Goal: Use online tool/utility: Utilize a website feature to perform a specific function

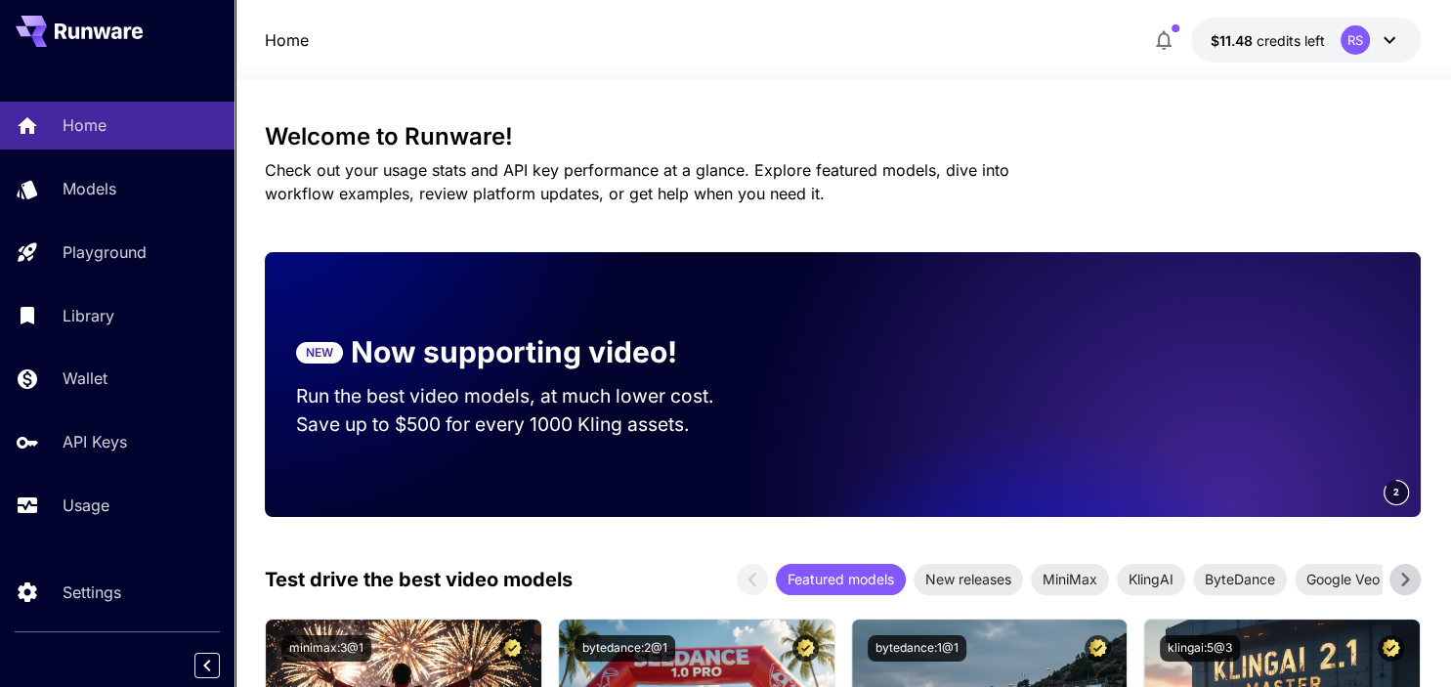
click at [478, 165] on span "Check out your usage stats and API key performance at a glance. Explore feature…" at bounding box center [637, 181] width 745 height 43
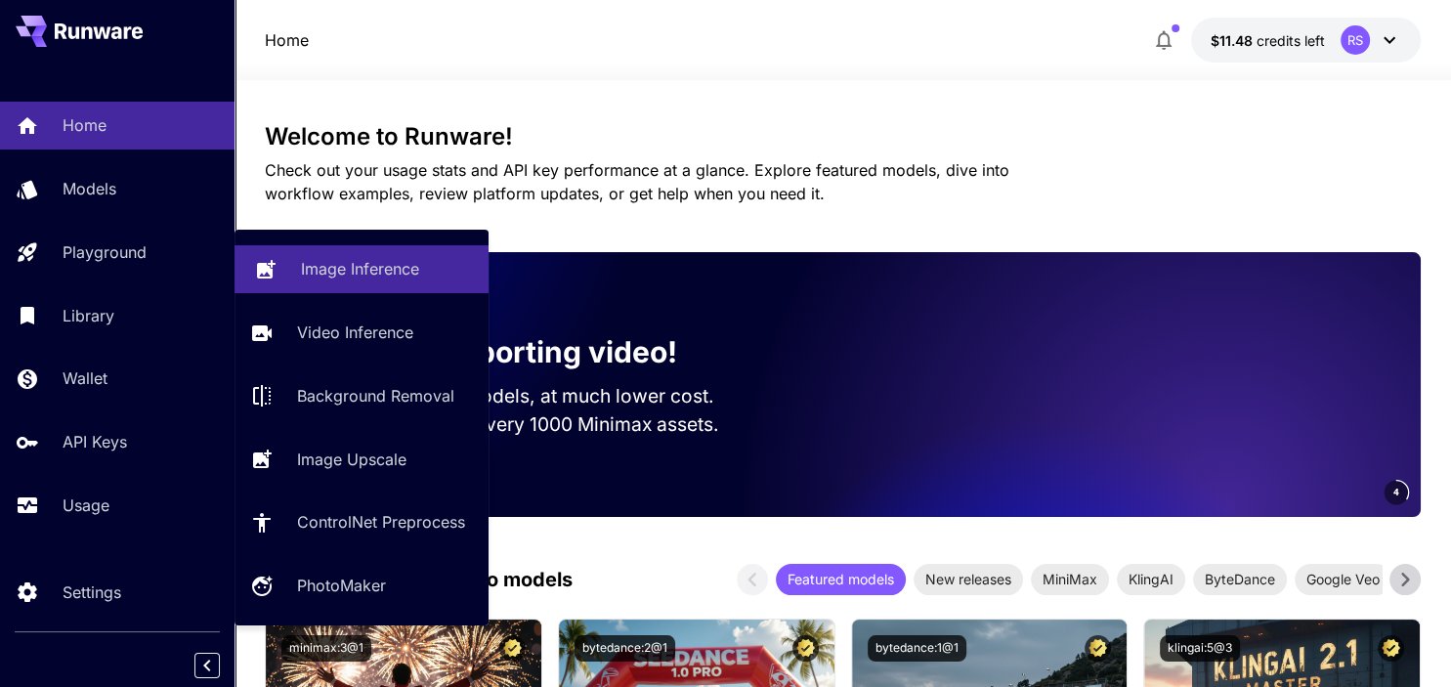
click at [330, 259] on p "Image Inference" at bounding box center [360, 268] width 118 height 23
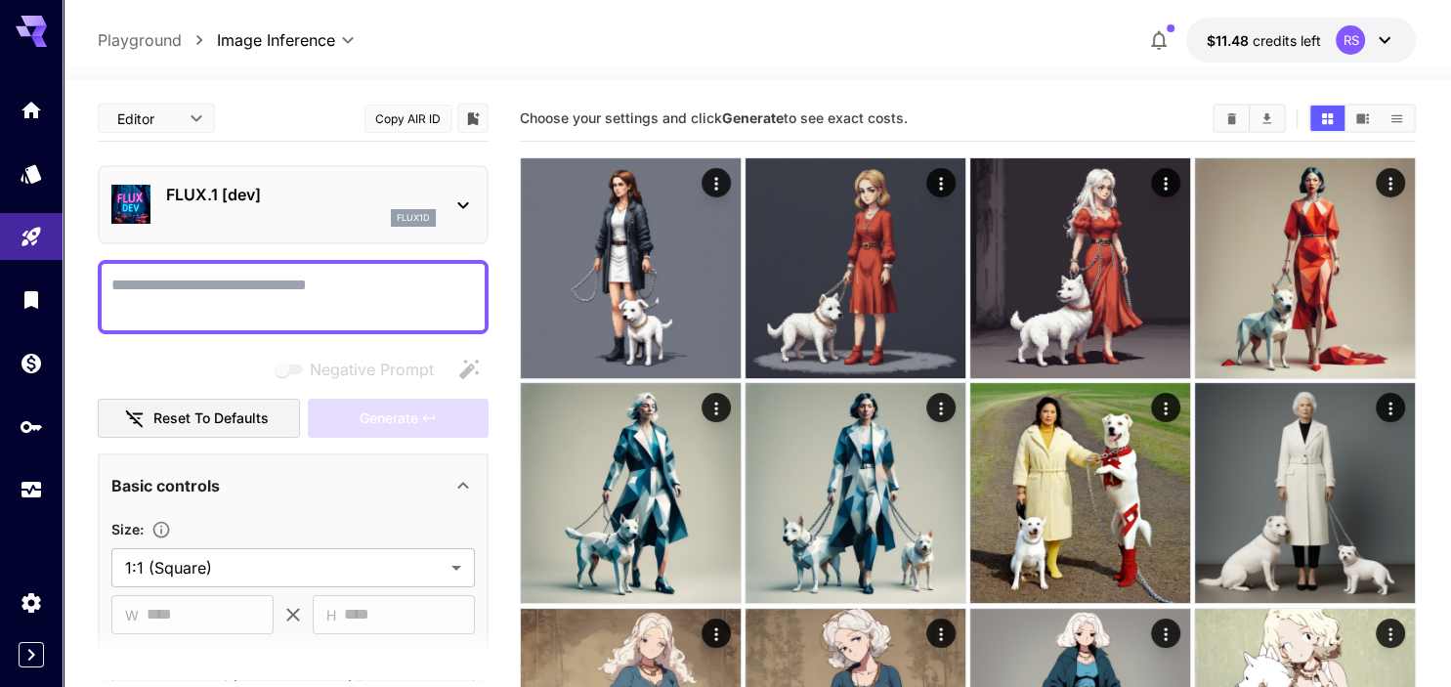
click at [350, 225] on div "flux1d" at bounding box center [301, 218] width 270 height 18
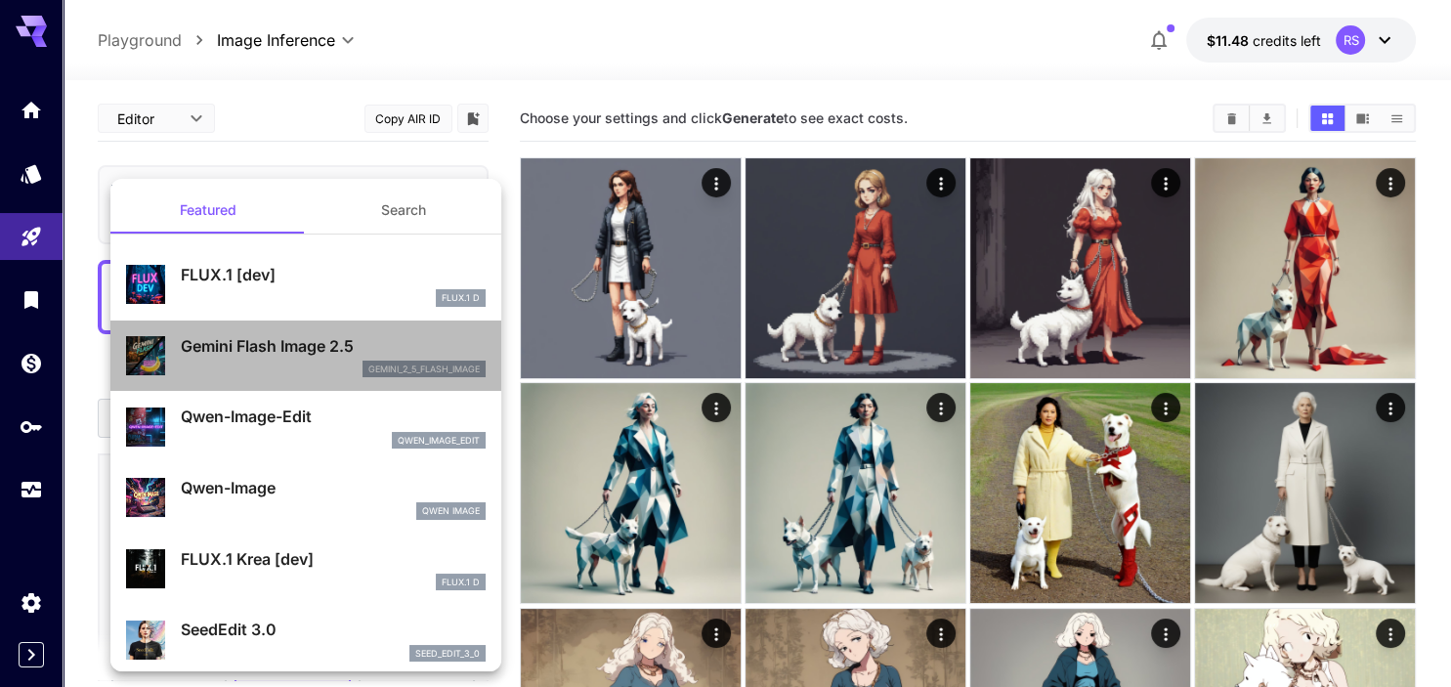
click at [300, 354] on p "Gemini Flash Image 2.5" at bounding box center [333, 345] width 305 height 23
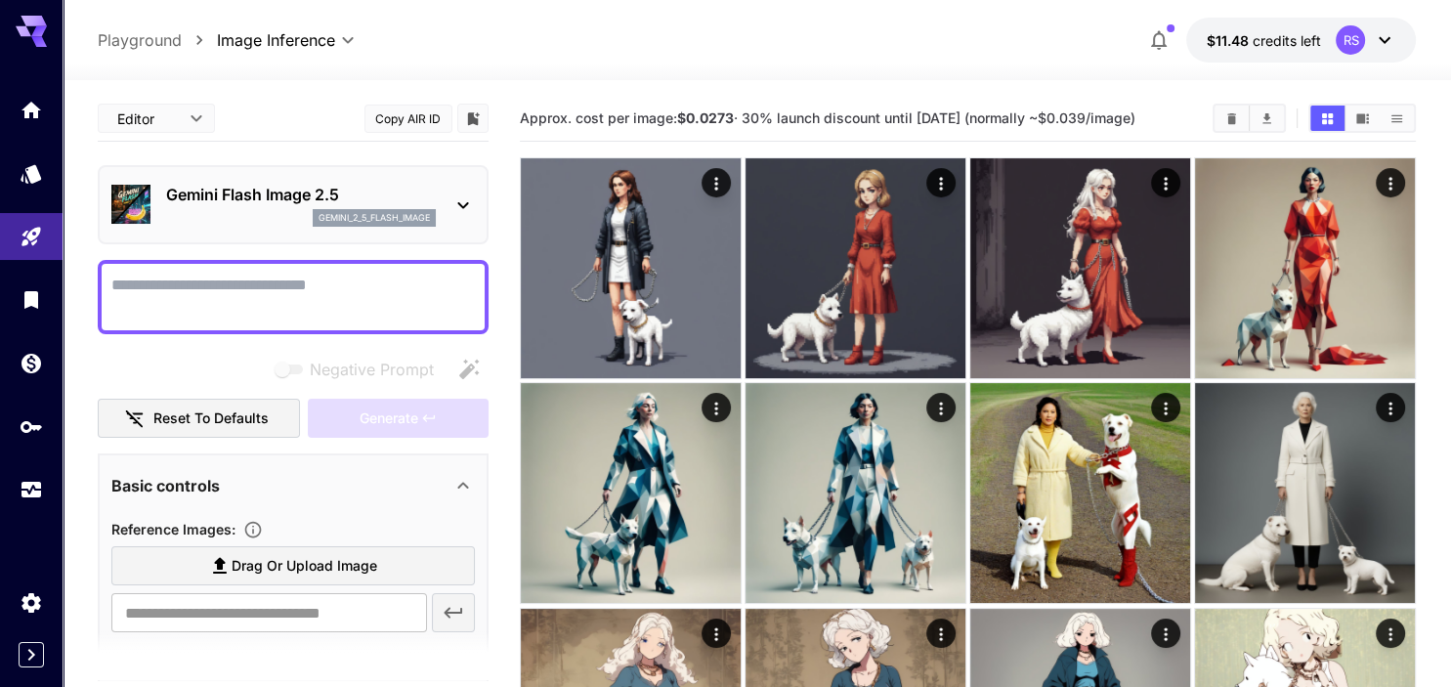
scroll to position [188, 0]
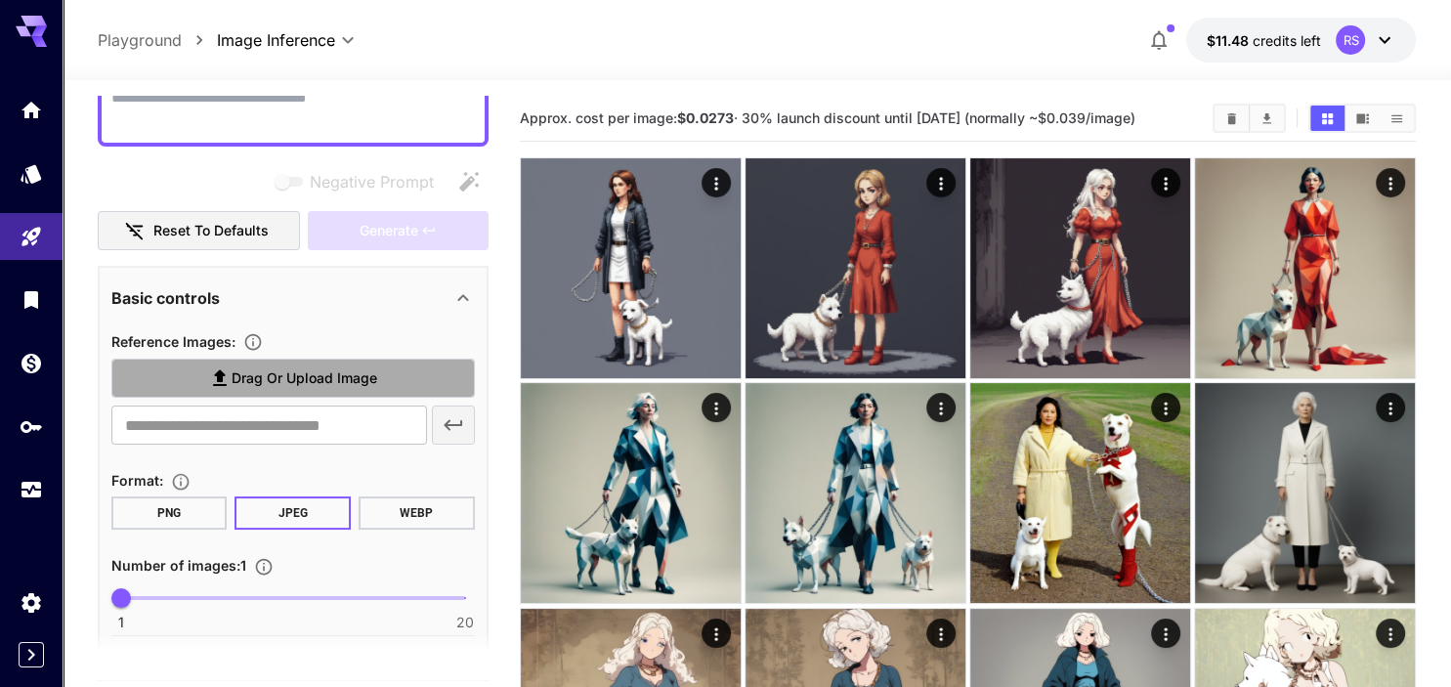
click at [286, 381] on span "Drag or upload image" at bounding box center [305, 379] width 146 height 24
click at [0, 0] on input "Drag or upload image" at bounding box center [0, 0] width 0 height 0
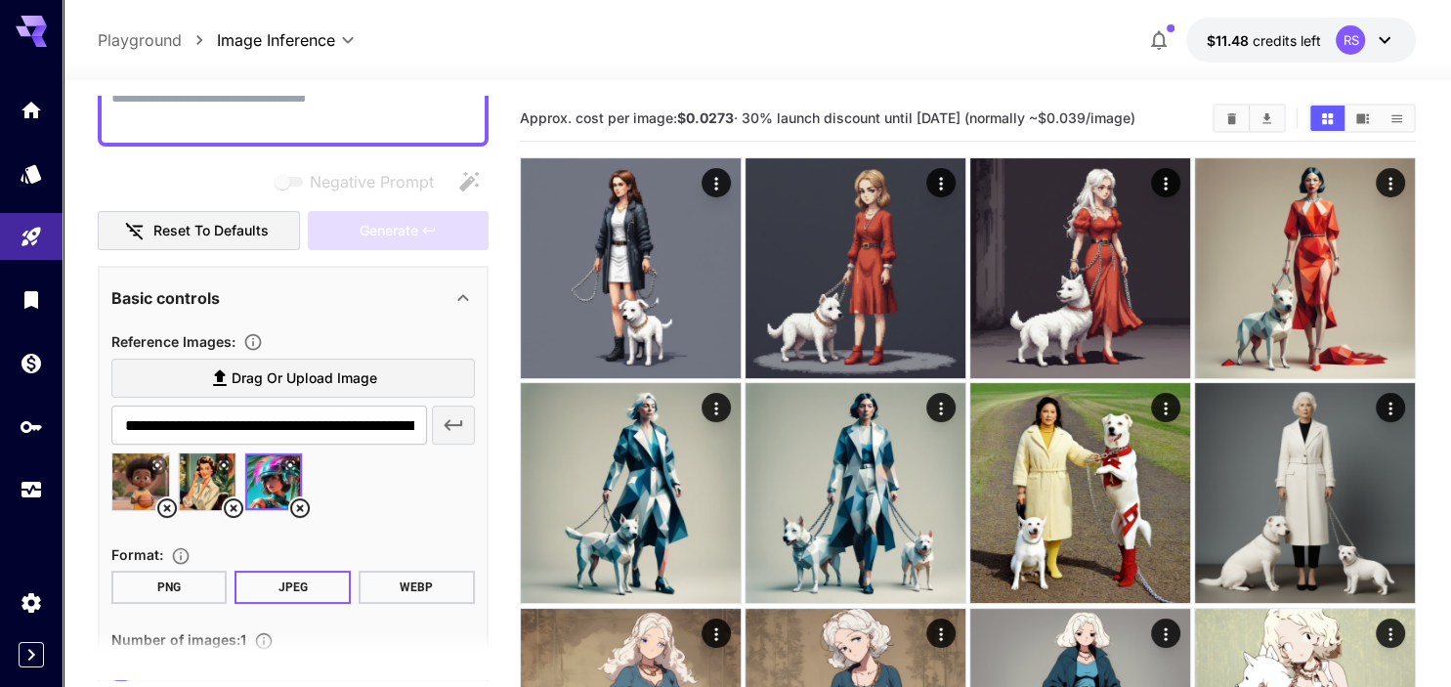
type input "**********"
click at [300, 510] on icon at bounding box center [299, 508] width 23 height 23
click at [231, 507] on icon at bounding box center [233, 508] width 23 height 23
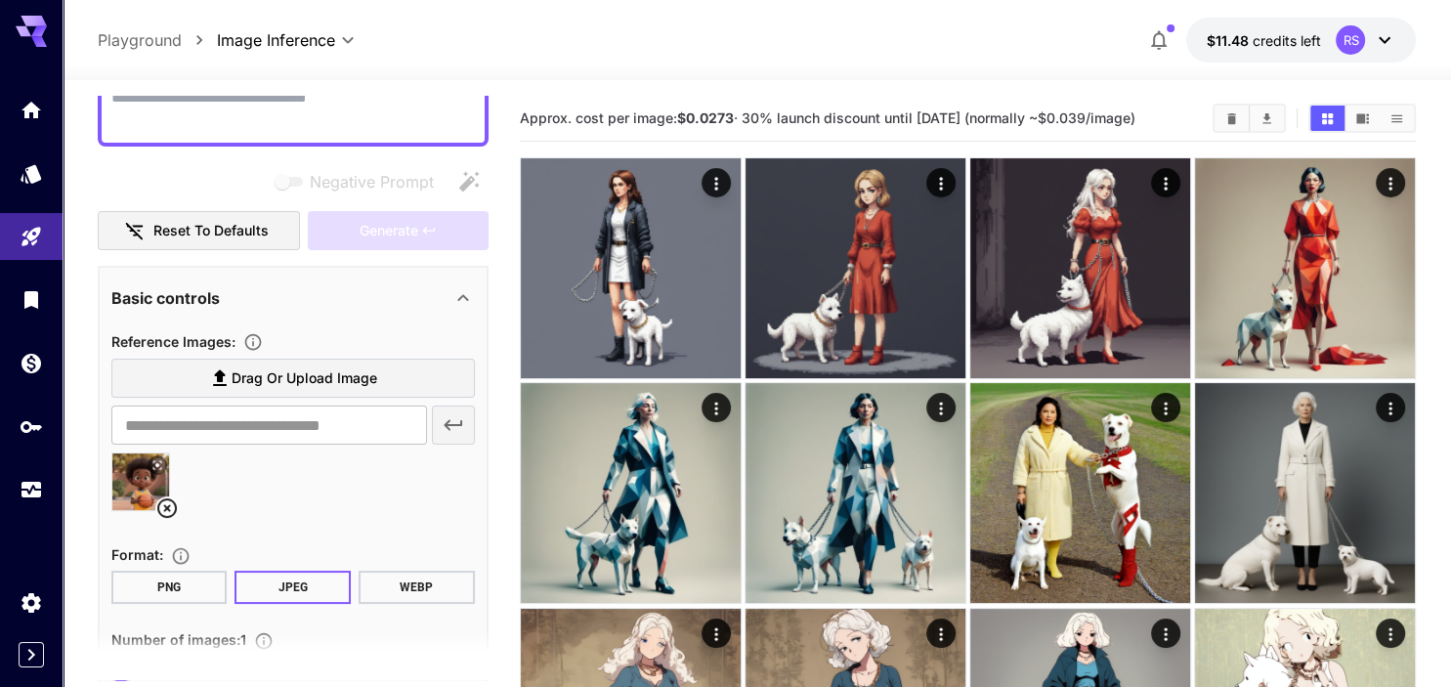
click at [166, 507] on icon at bounding box center [167, 508] width 20 height 20
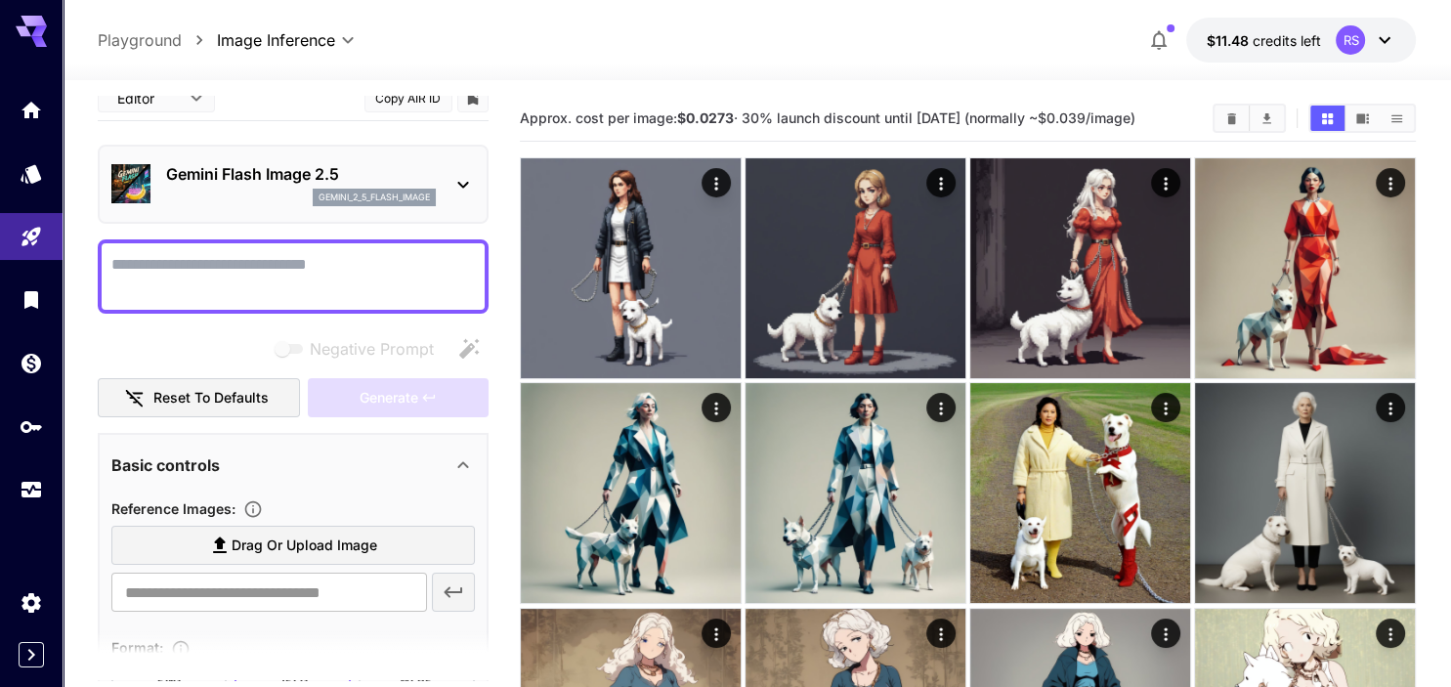
scroll to position [0, 0]
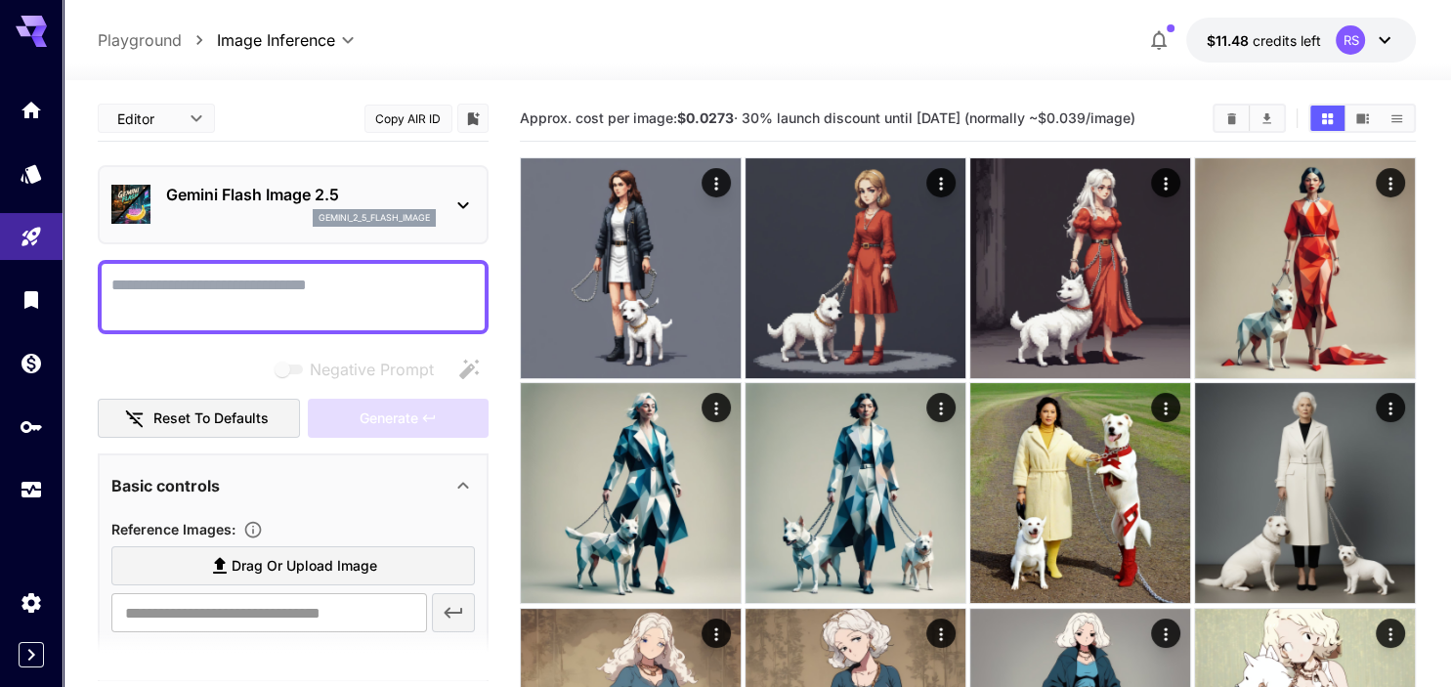
click at [439, 208] on div "Gemini Flash Image 2.5 gemini_2_5_flash_image" at bounding box center [293, 205] width 364 height 60
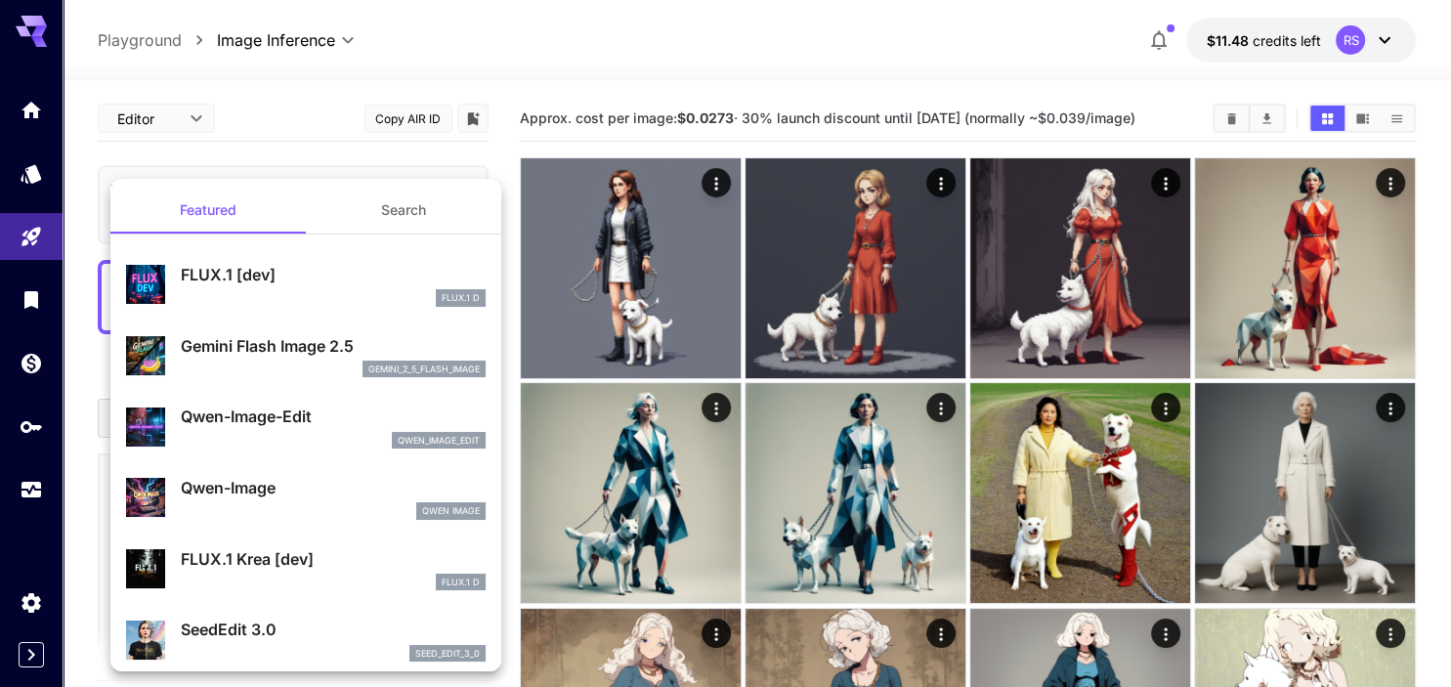
click at [315, 145] on div at bounding box center [725, 343] width 1451 height 687
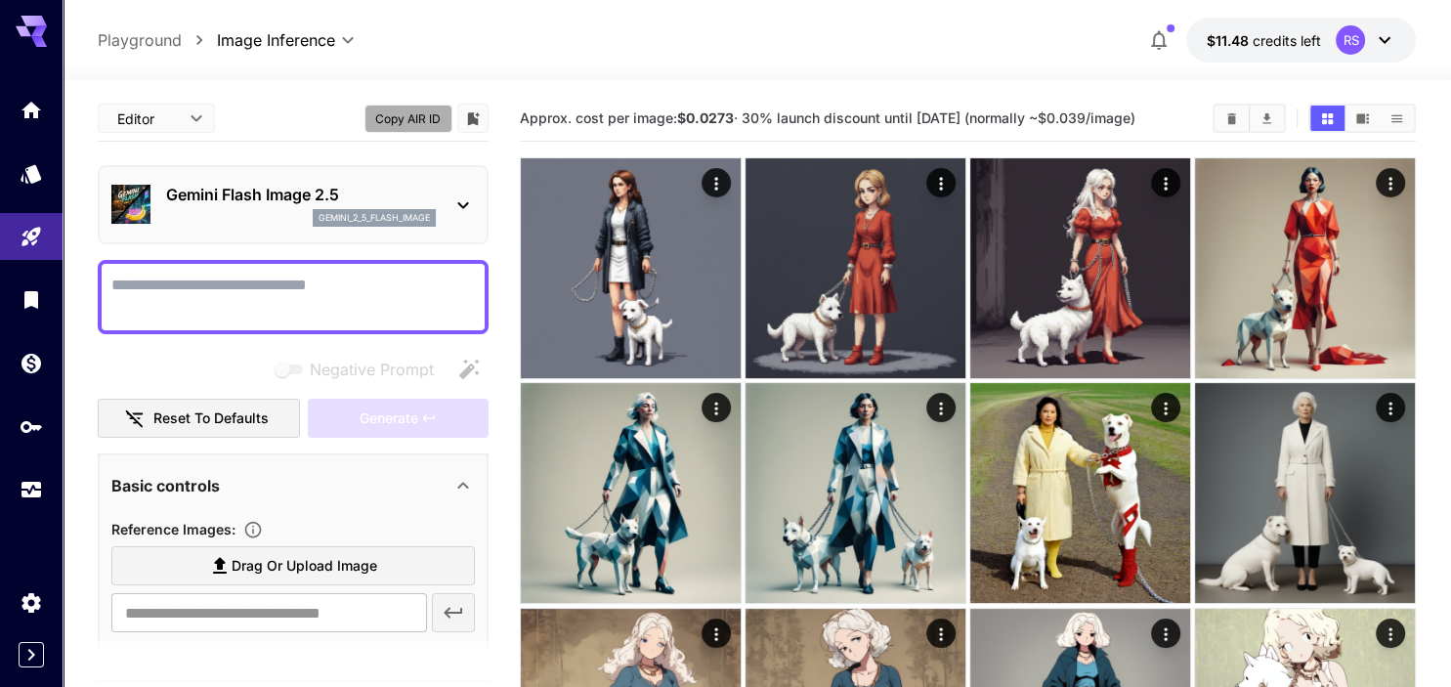
click at [408, 113] on button "Copy AIR ID" at bounding box center [409, 119] width 88 height 28
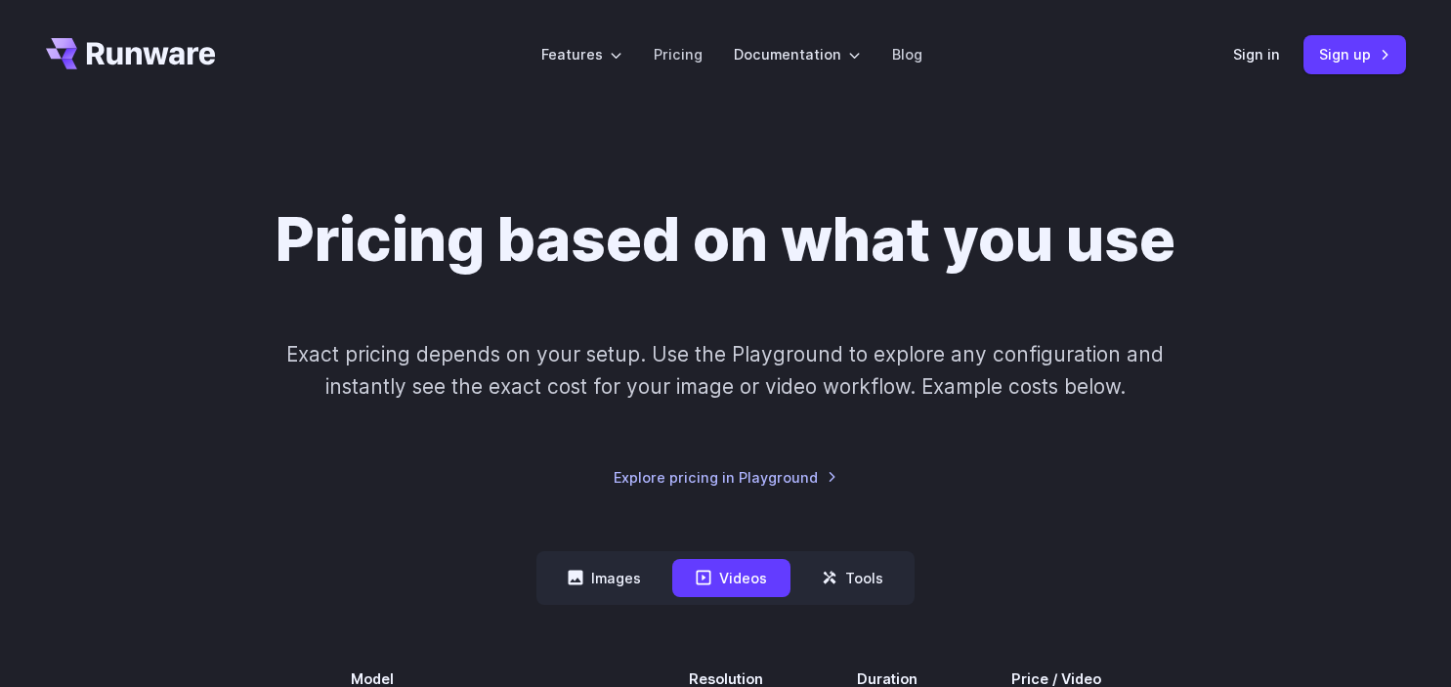
scroll to position [489, 0]
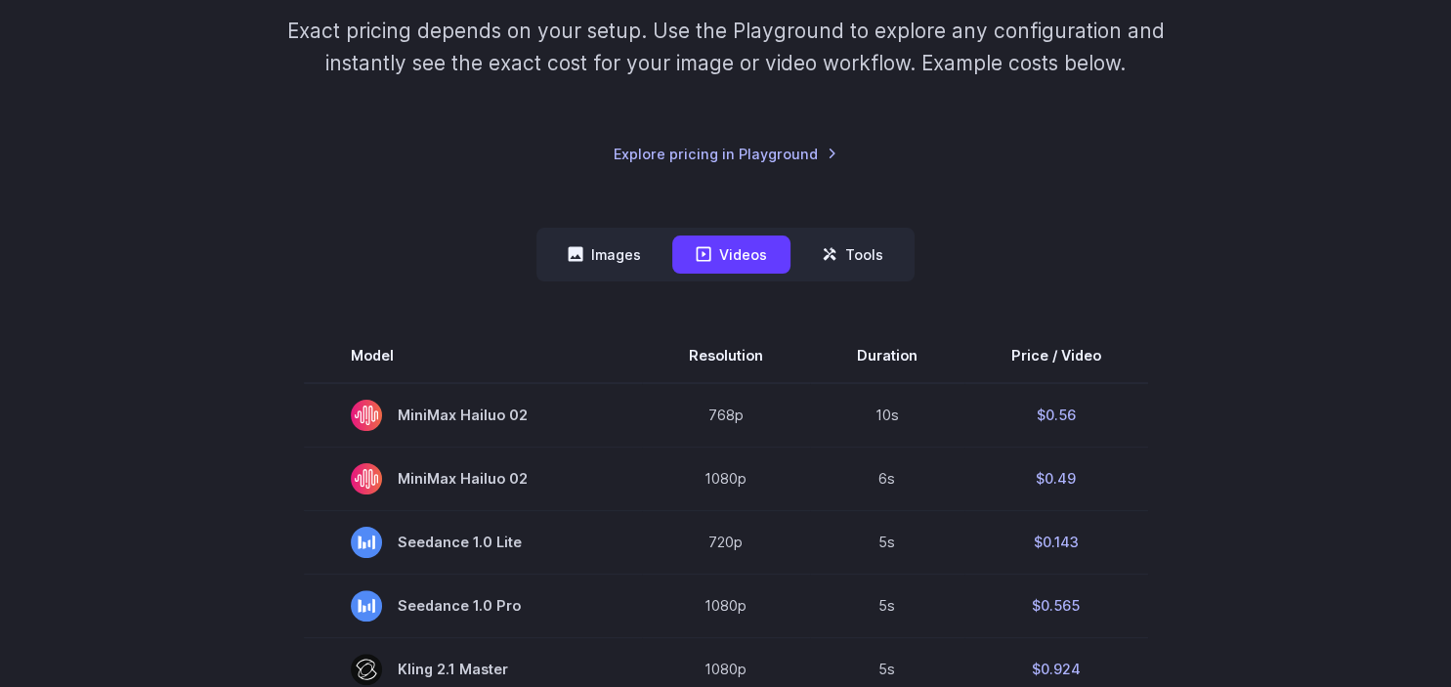
scroll to position [185, 0]
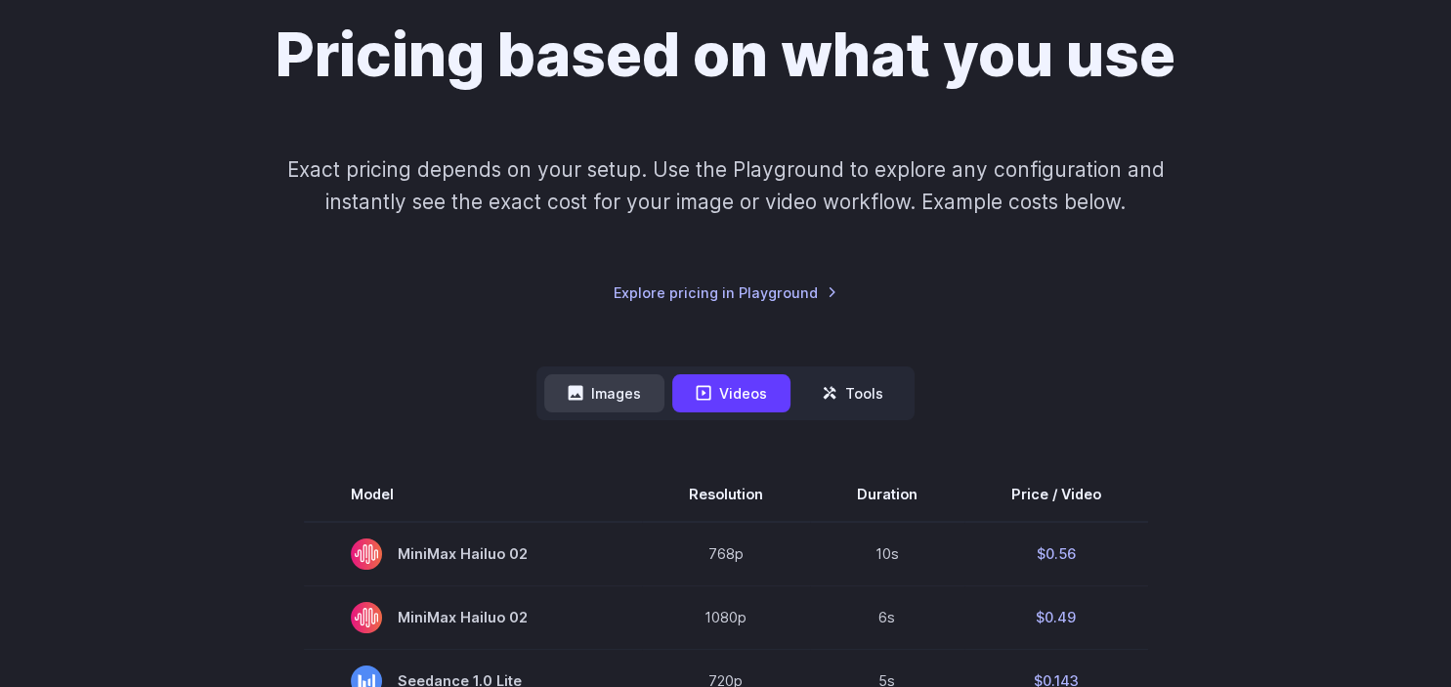
click at [610, 393] on button "Images" at bounding box center [604, 393] width 120 height 38
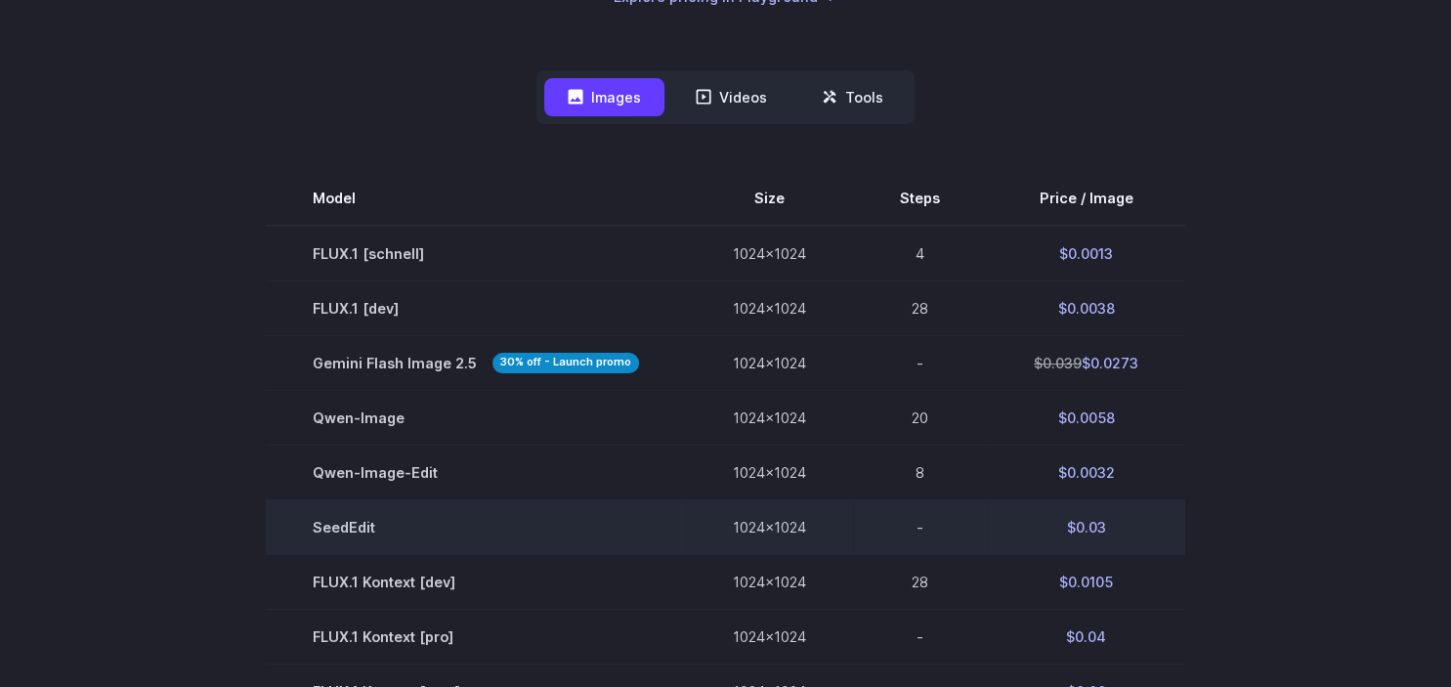
scroll to position [364, 0]
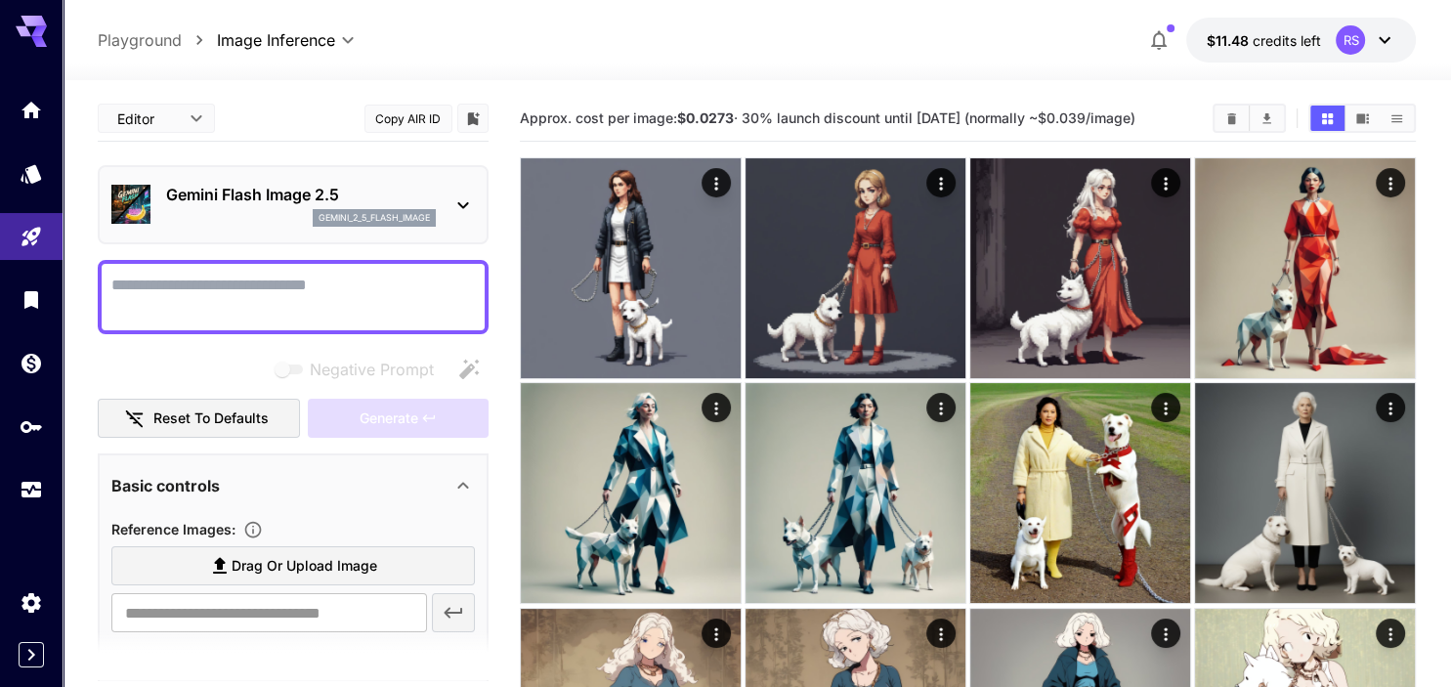
click at [1382, 34] on icon at bounding box center [1384, 39] width 23 height 23
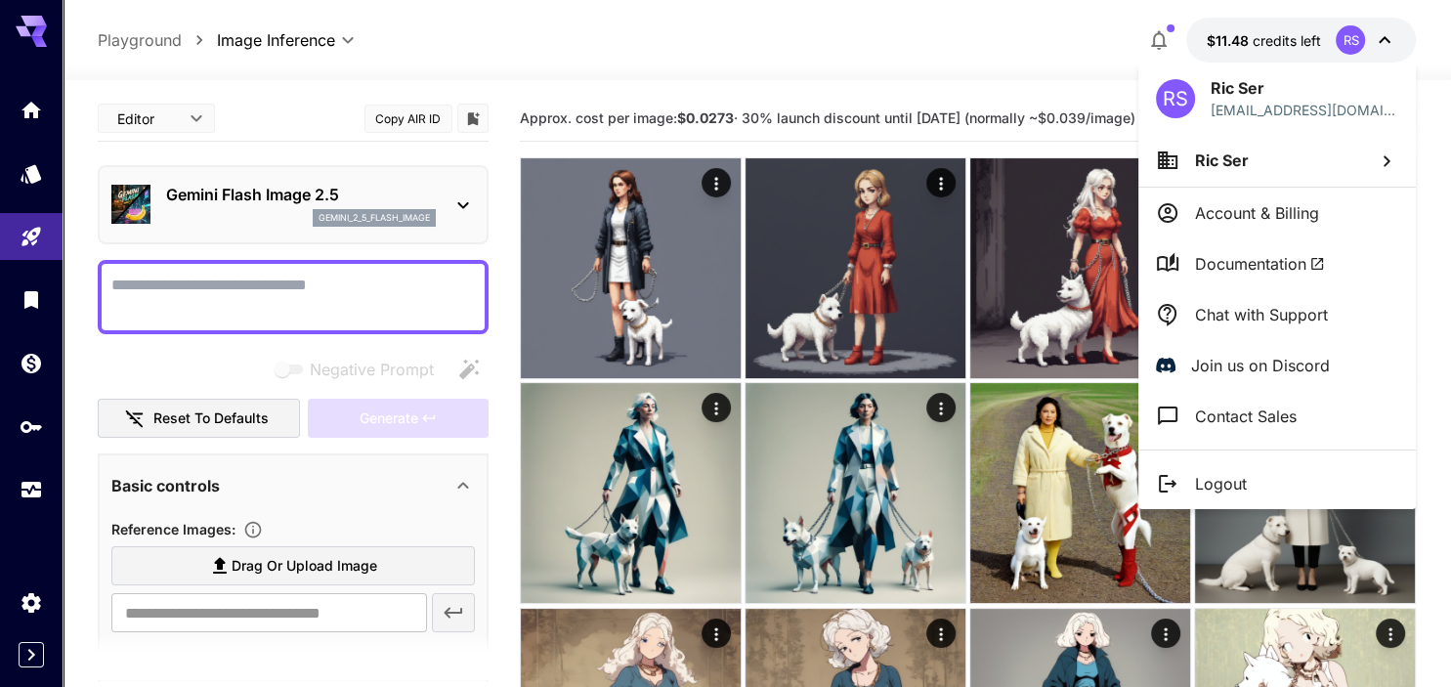
click at [1382, 34] on div at bounding box center [725, 343] width 1451 height 687
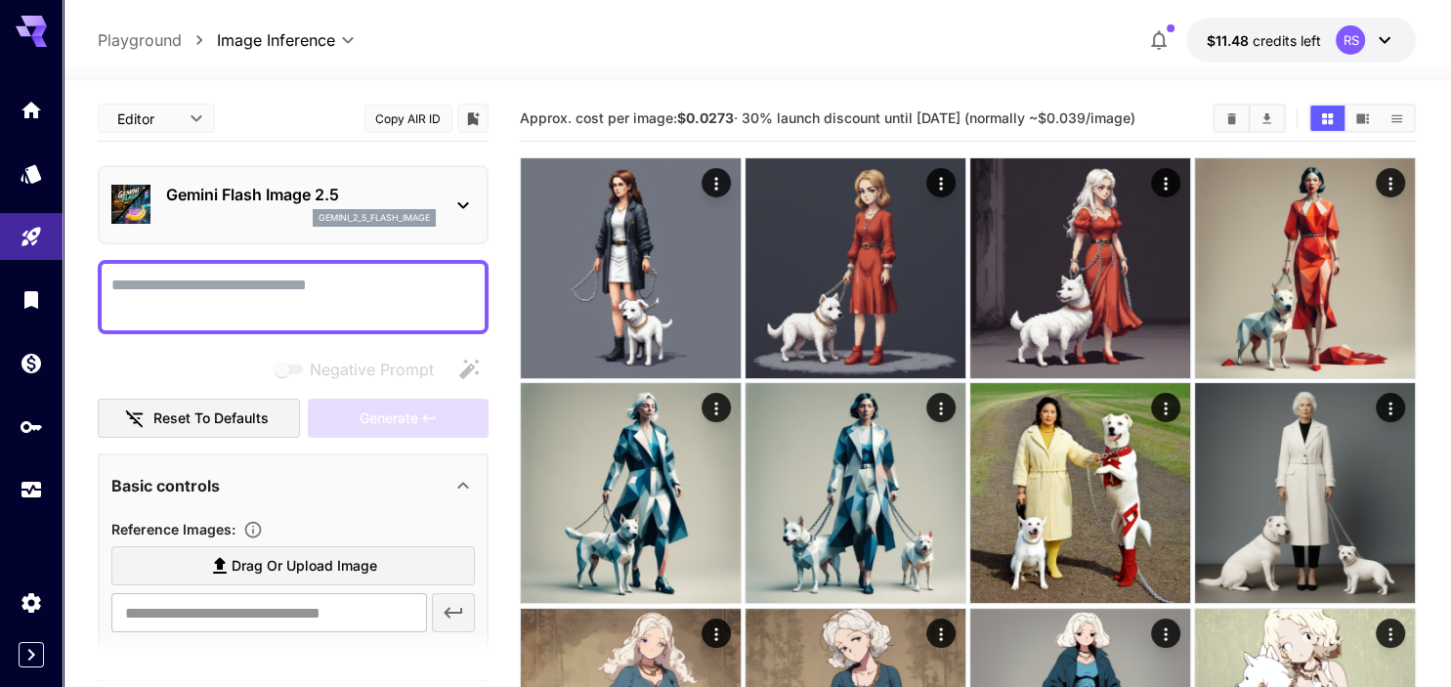
click at [1390, 38] on icon at bounding box center [1385, 40] width 12 height 7
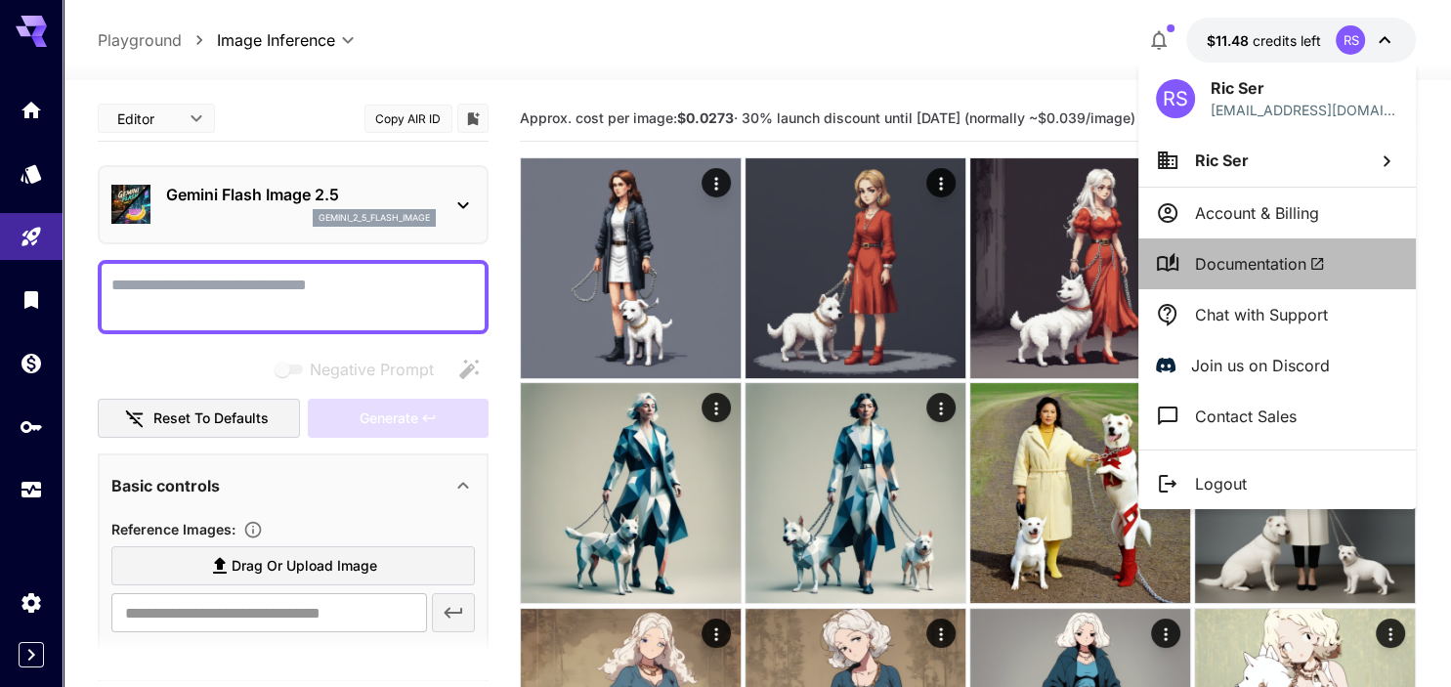
click at [1250, 255] on span "Documentation" at bounding box center [1260, 263] width 130 height 23
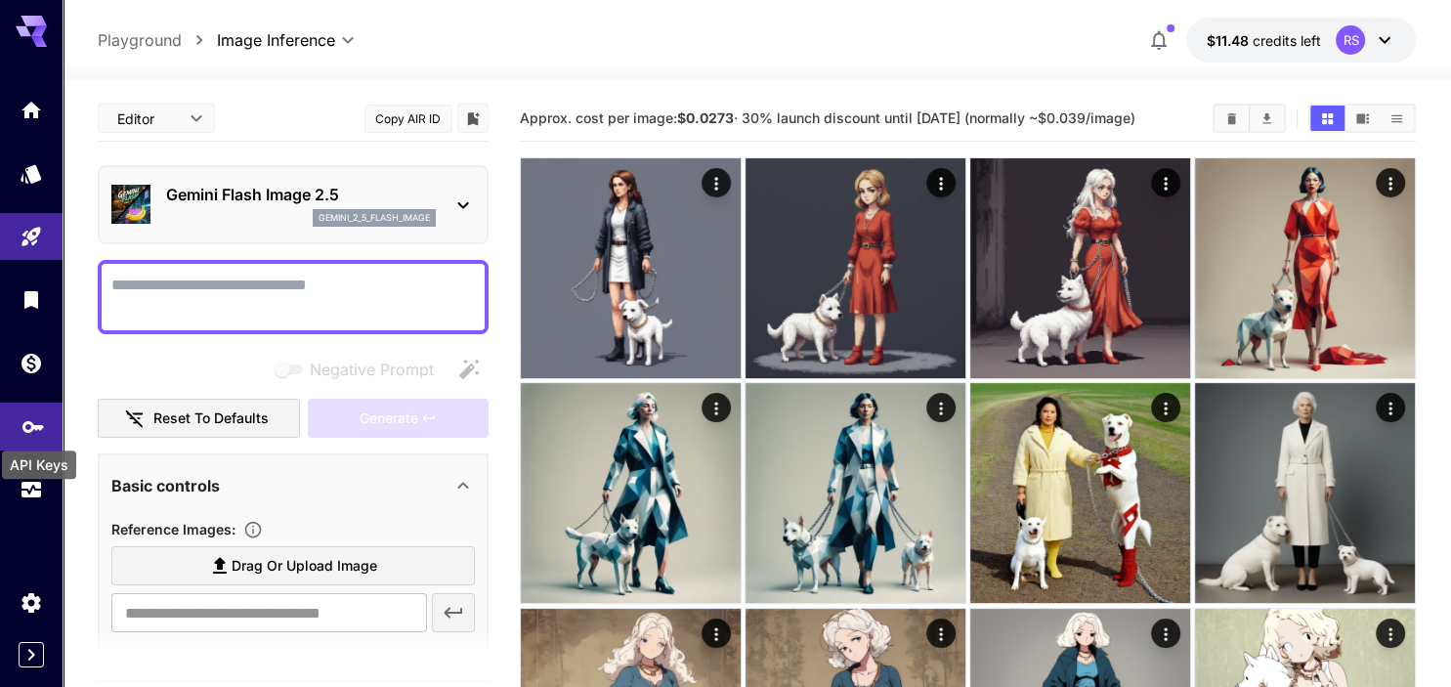
click at [32, 420] on icon "API Keys" at bounding box center [33, 420] width 23 height 23
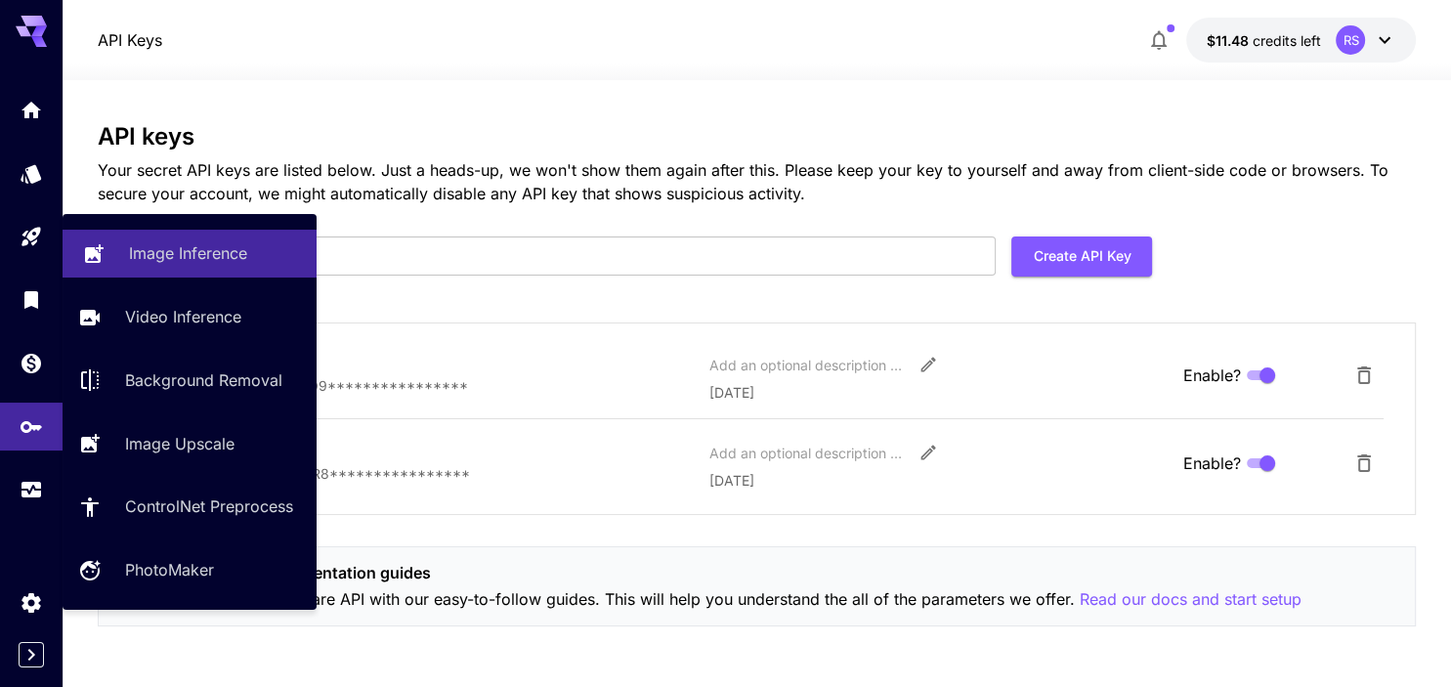
click at [143, 245] on p "Image Inference" at bounding box center [188, 252] width 118 height 23
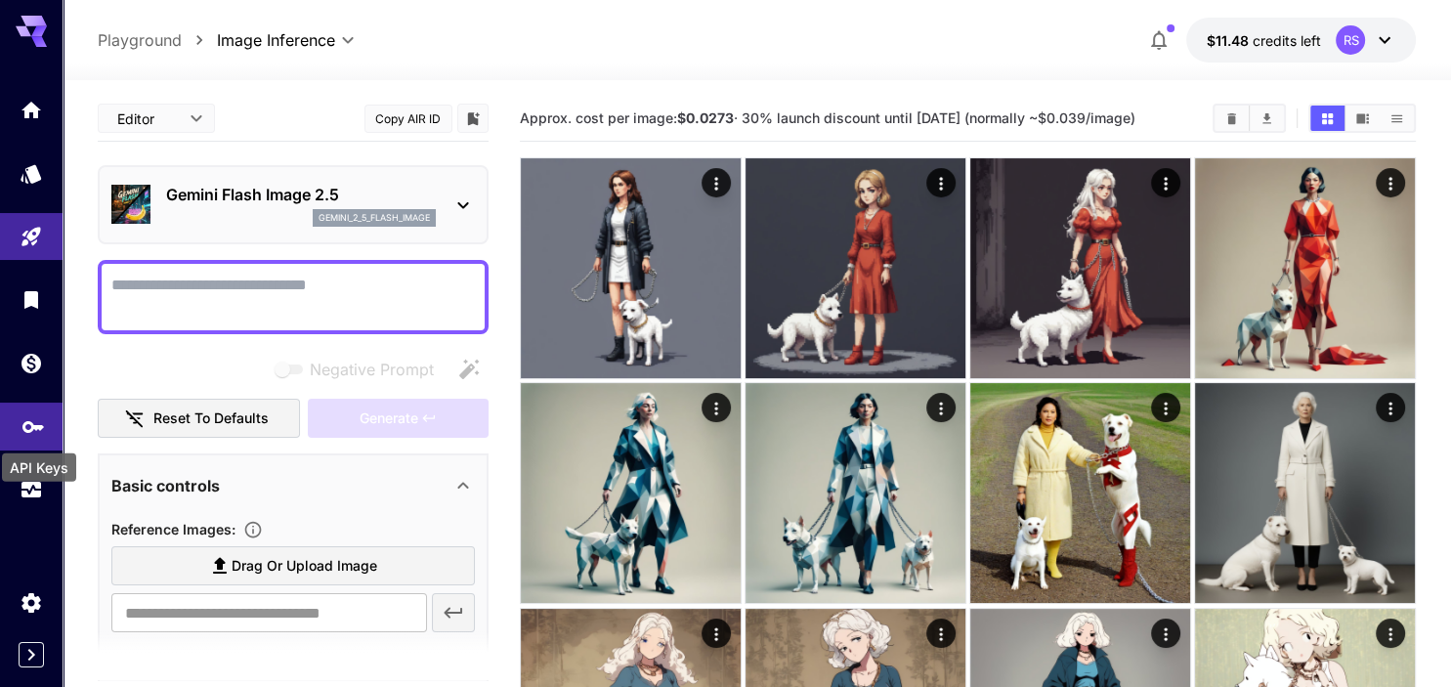
click at [38, 426] on icon "API Keys" at bounding box center [33, 420] width 22 height 12
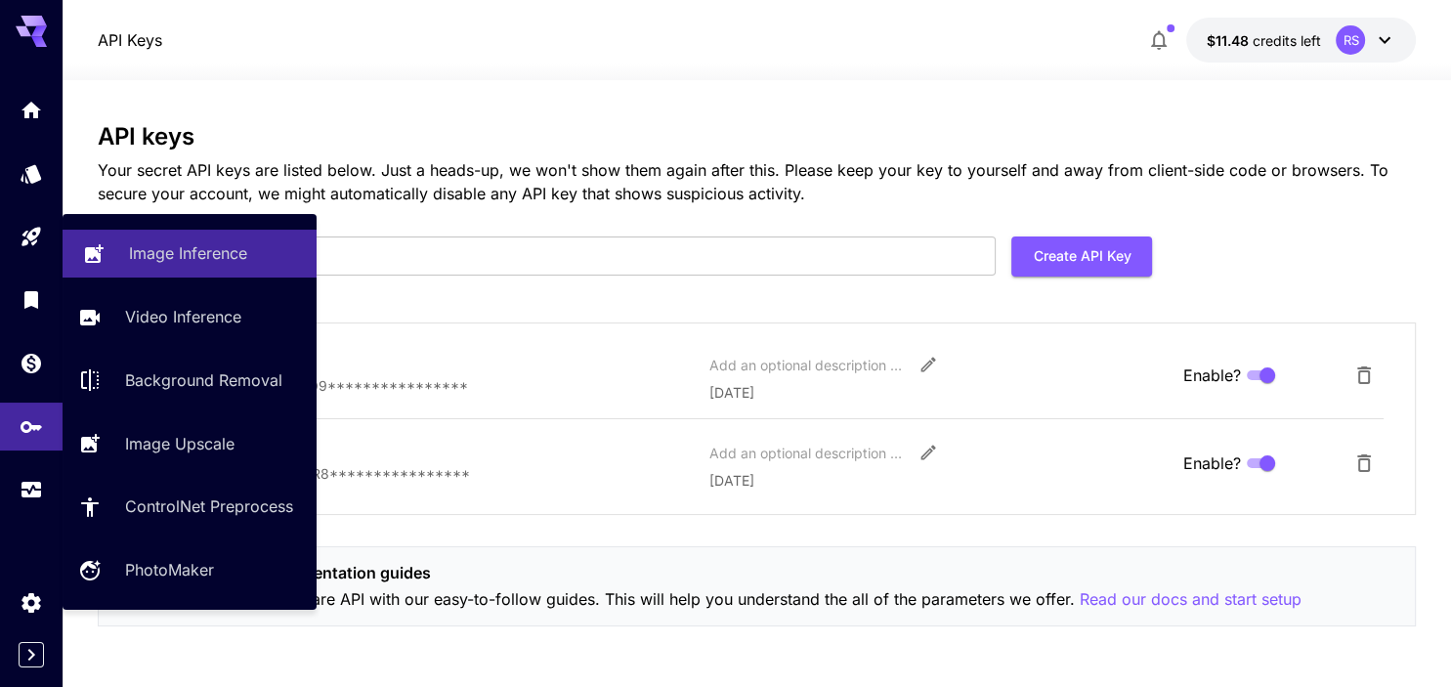
click at [127, 241] on link "Image Inference" at bounding box center [190, 254] width 254 height 48
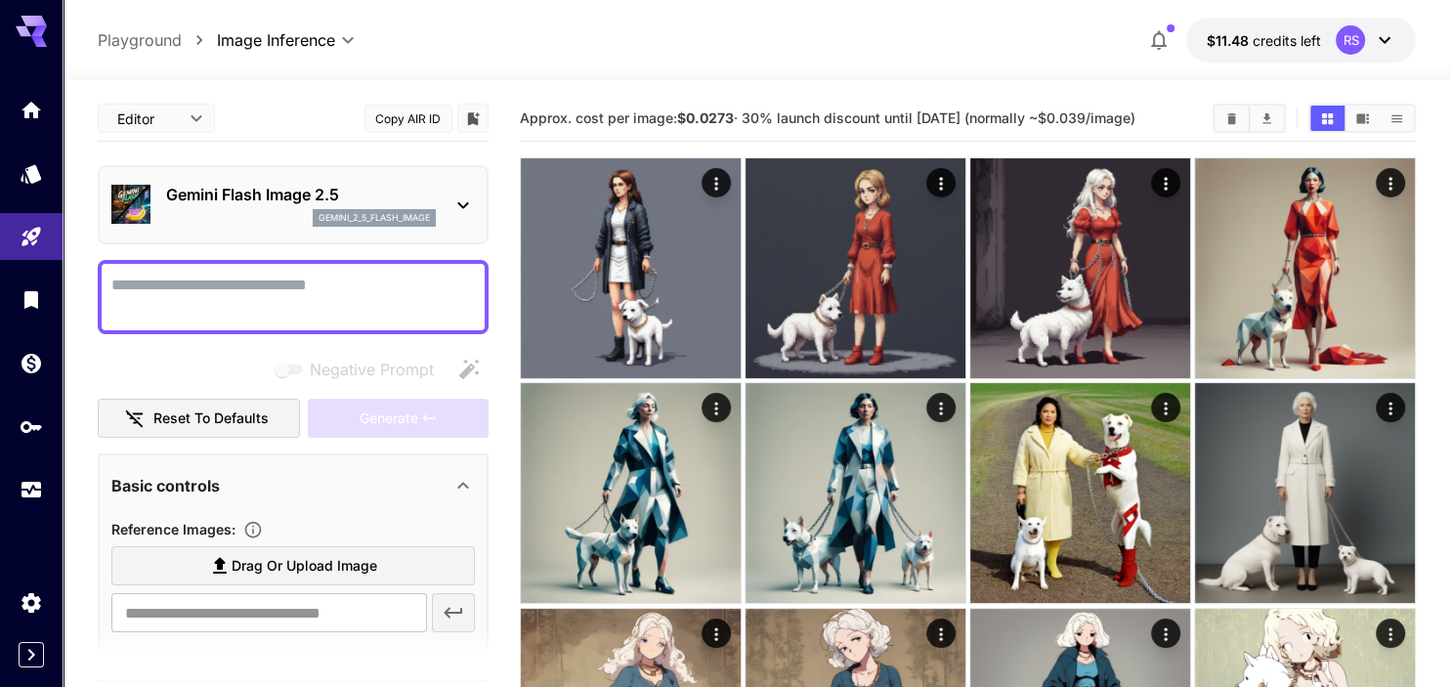
click at [281, 571] on span "Drag or upload image" at bounding box center [305, 566] width 146 height 24
click at [0, 0] on input "Drag or upload image" at bounding box center [0, 0] width 0 height 0
type input "**********"
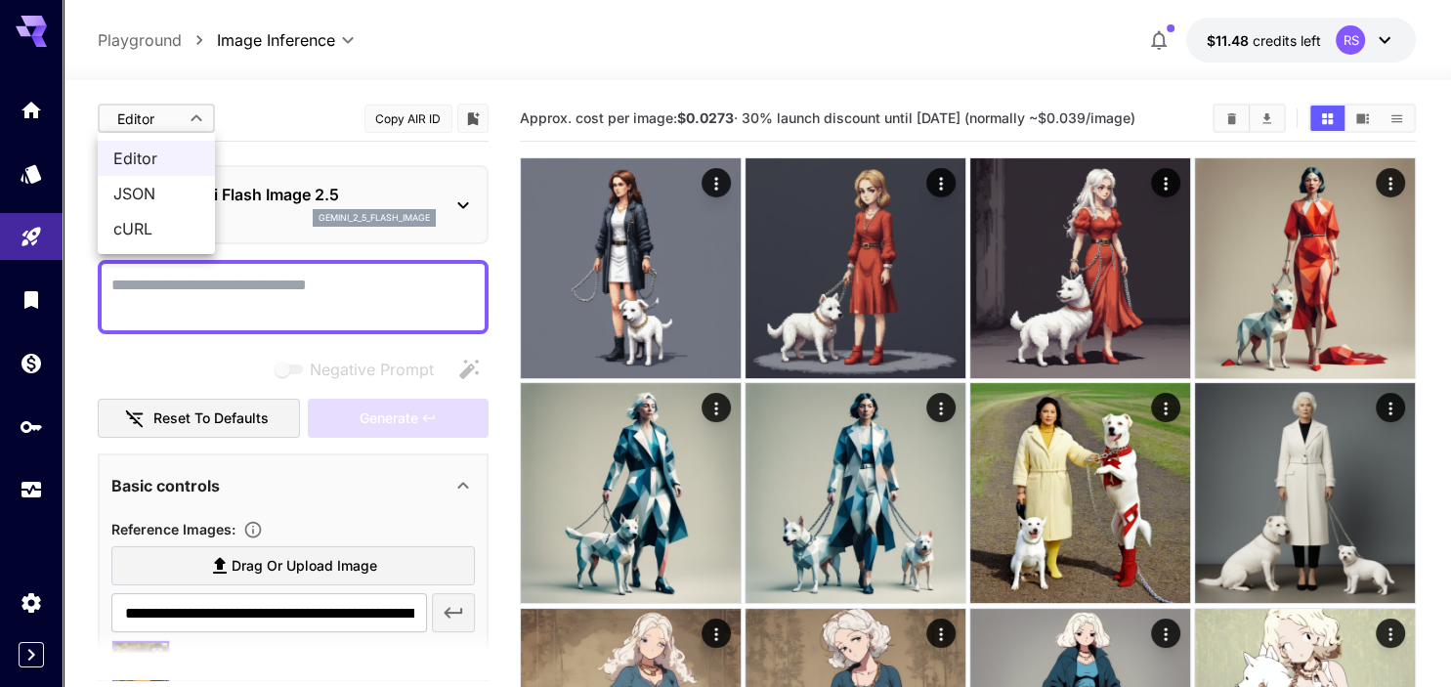
click at [146, 232] on span "cURL" at bounding box center [156, 228] width 86 height 23
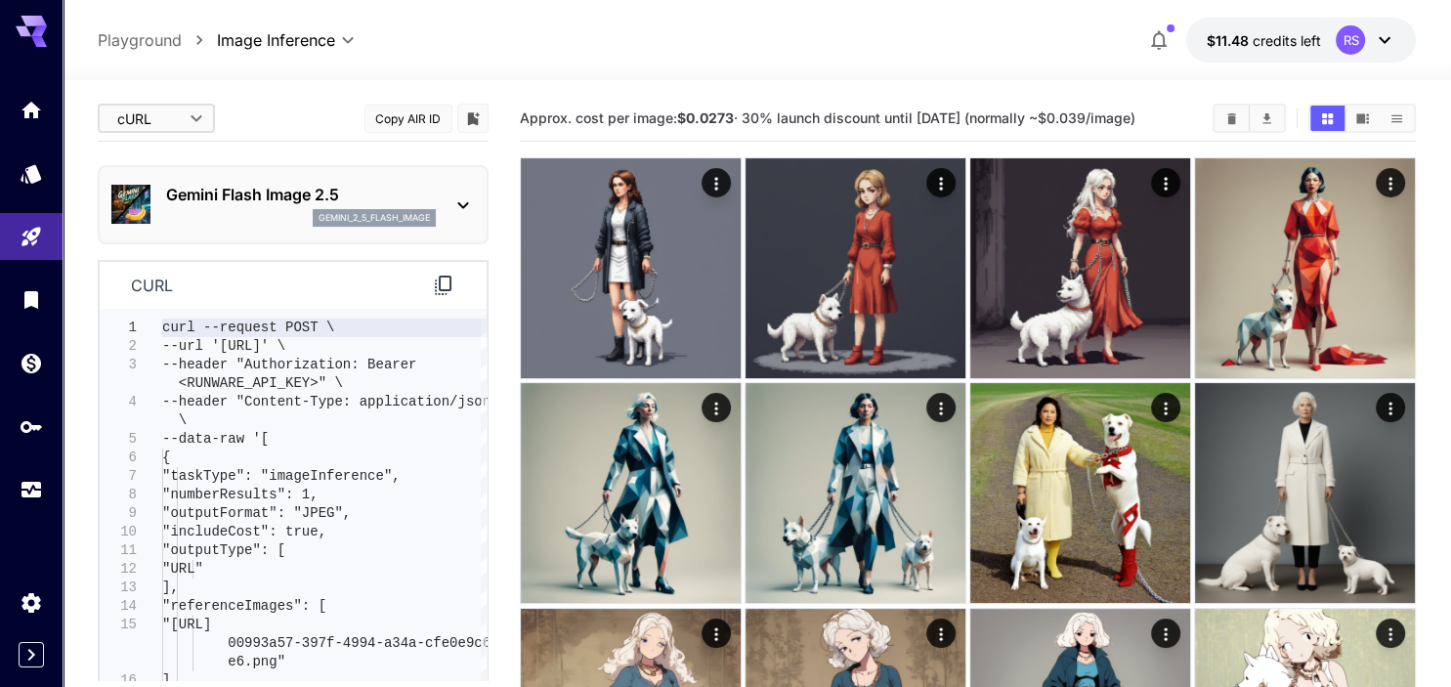
type input "****"
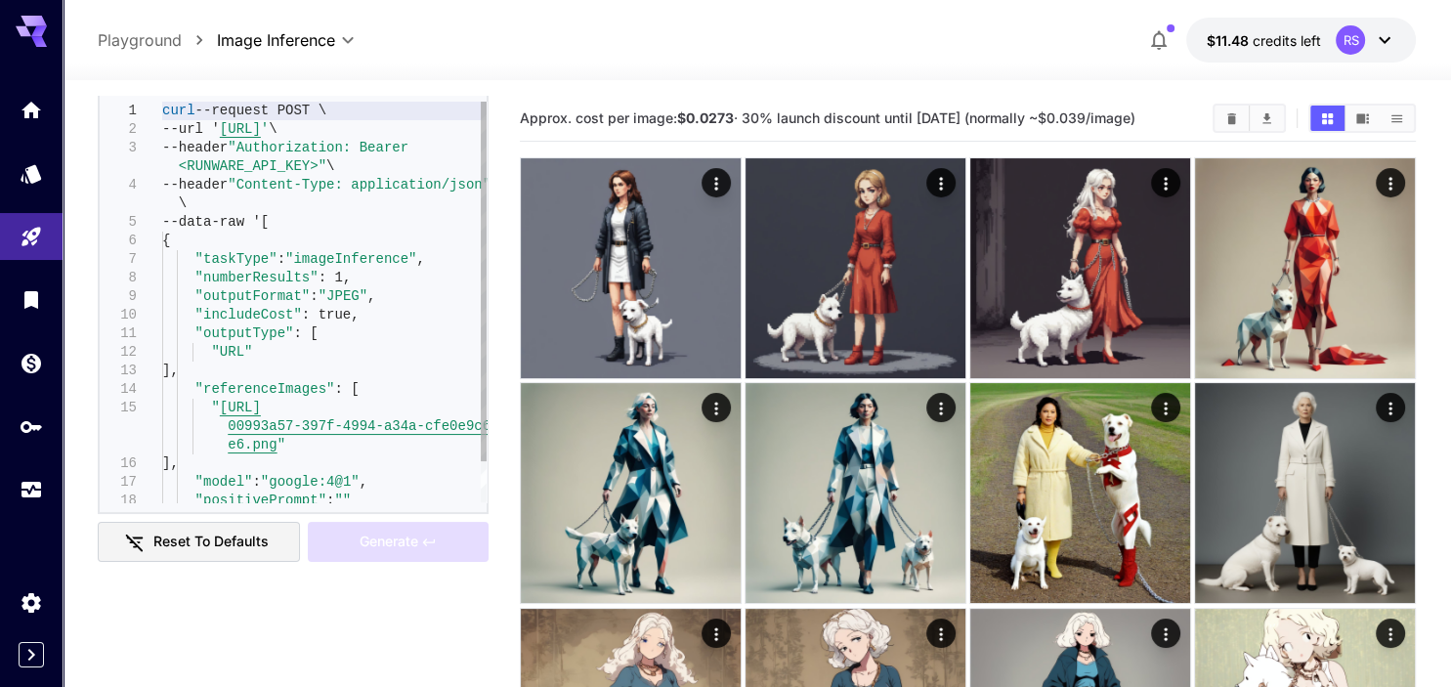
scroll to position [180, 0]
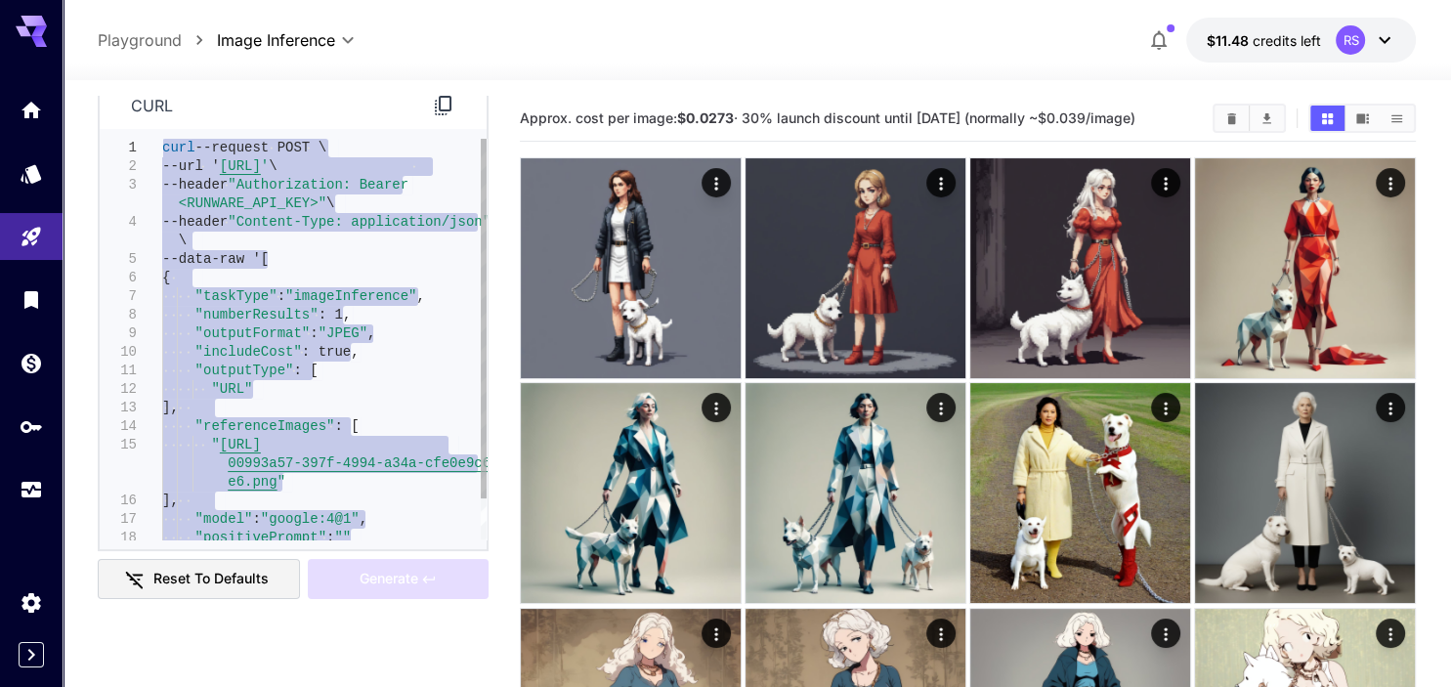
drag, startPoint x: 201, startPoint y: 535, endPoint x: 116, endPoint y: 112, distance: 430.7
click at [162, 139] on div "--header "Authorization: Bearer <RUNWARE_API_KEY>" \ --header "Content-Type: ap…" at bounding box center [324, 362] width 325 height 446
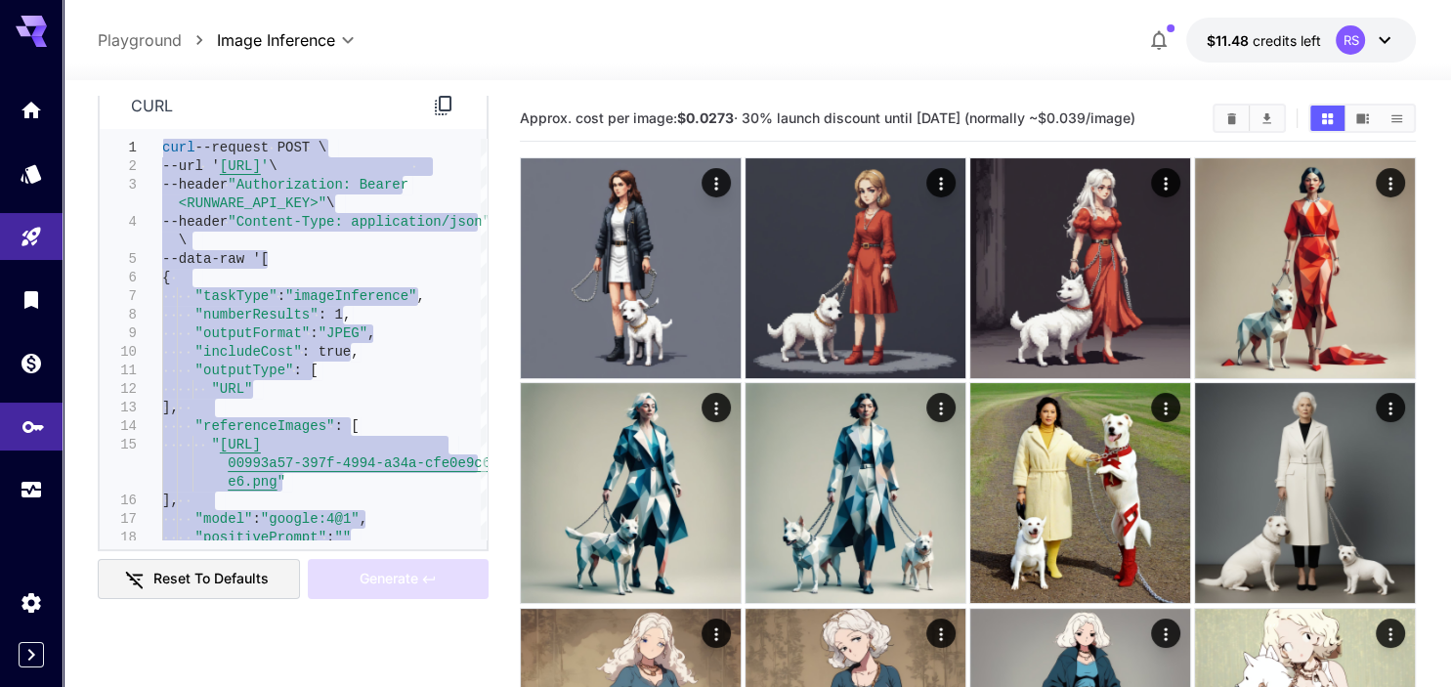
click at [30, 432] on icon "API Keys" at bounding box center [33, 420] width 23 height 23
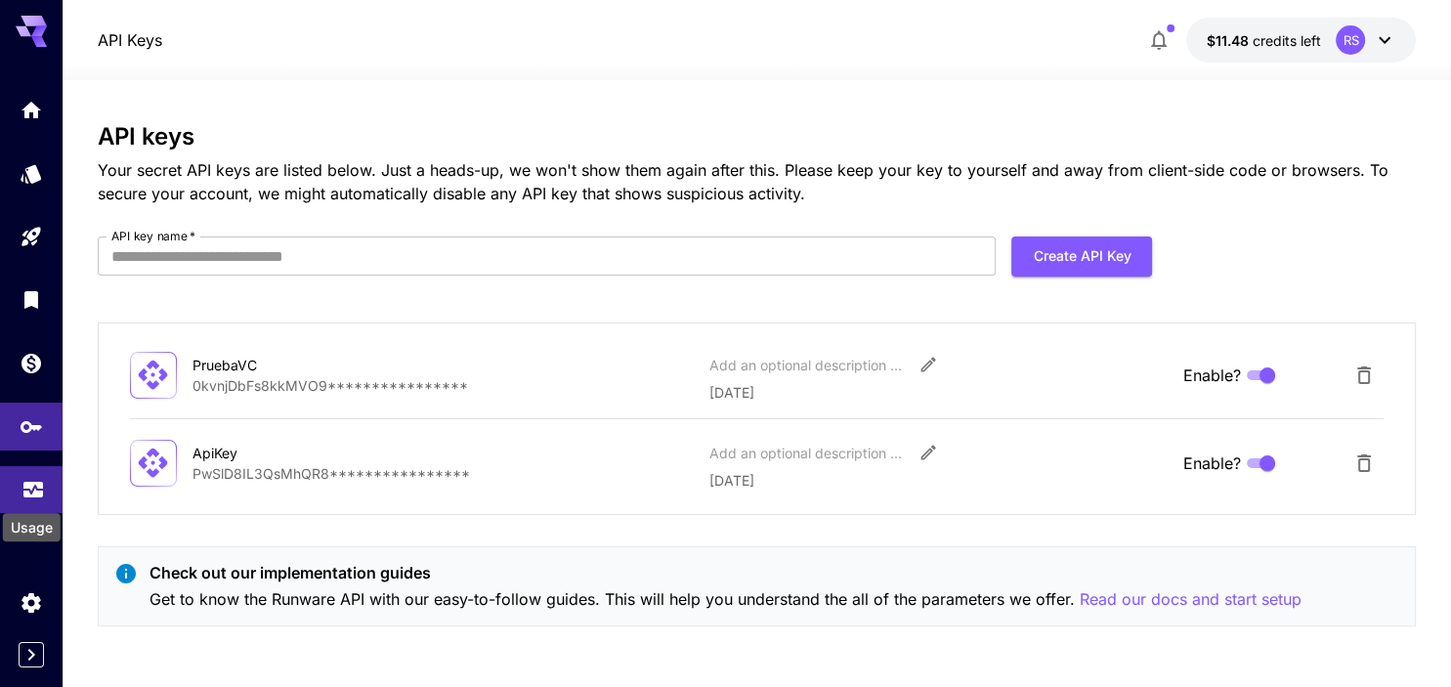
click at [30, 486] on icon "Usage" at bounding box center [33, 481] width 20 height 10
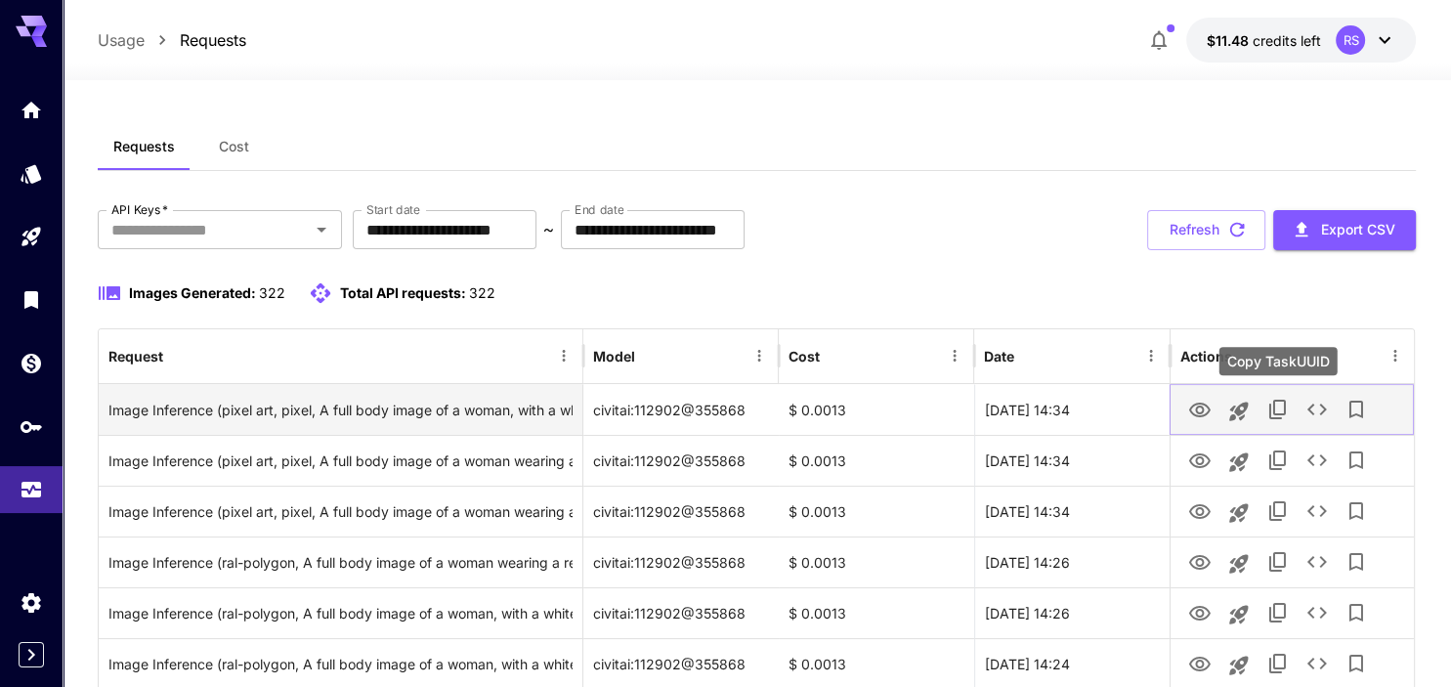
click at [1280, 411] on icon "Copy TaskUUID" at bounding box center [1278, 409] width 23 height 23
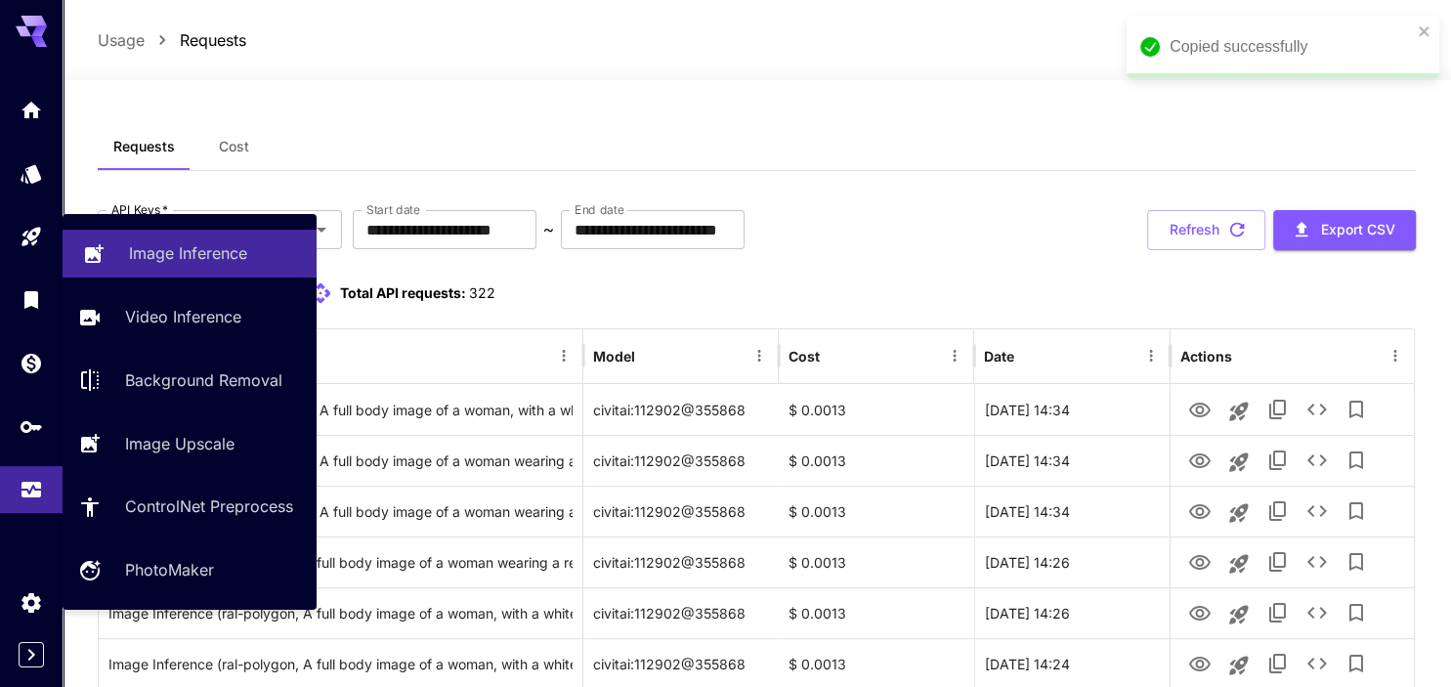
click at [156, 248] on p "Image Inference" at bounding box center [188, 252] width 118 height 23
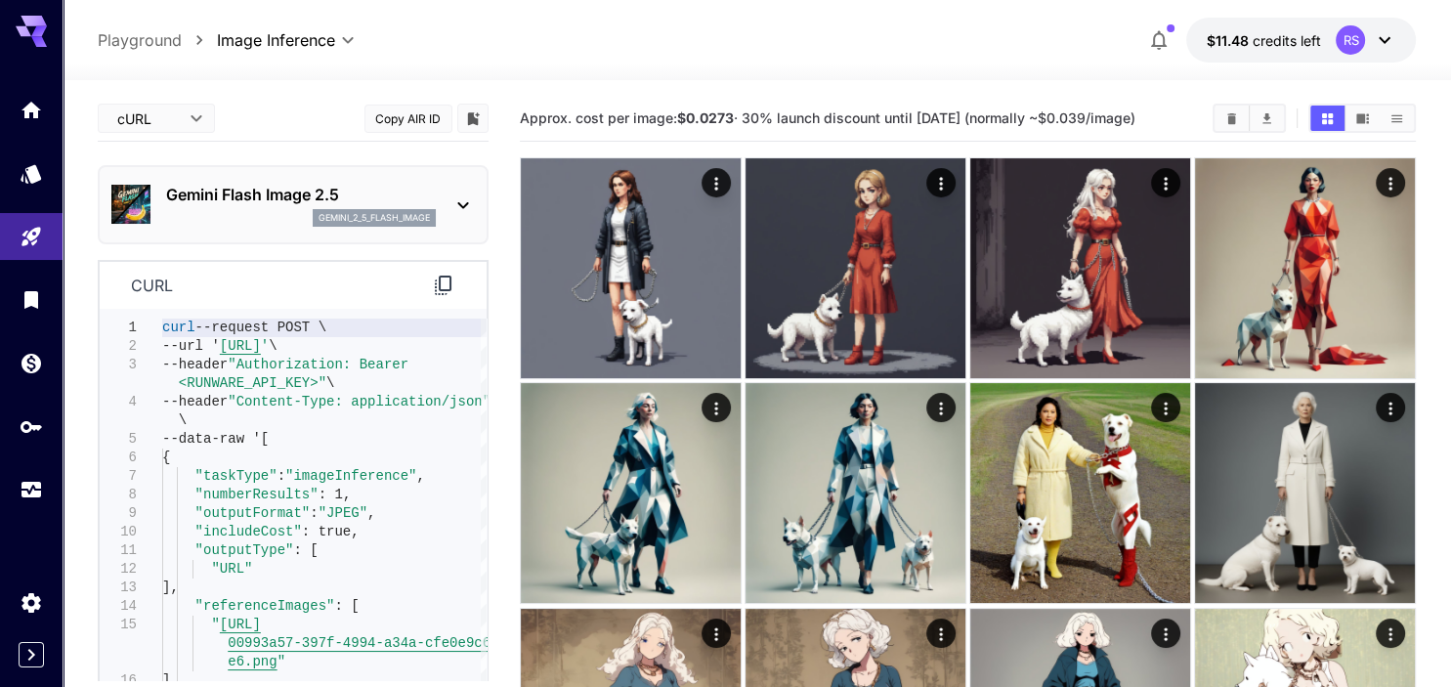
click at [142, 194] on span "JSON" at bounding box center [156, 193] width 86 height 23
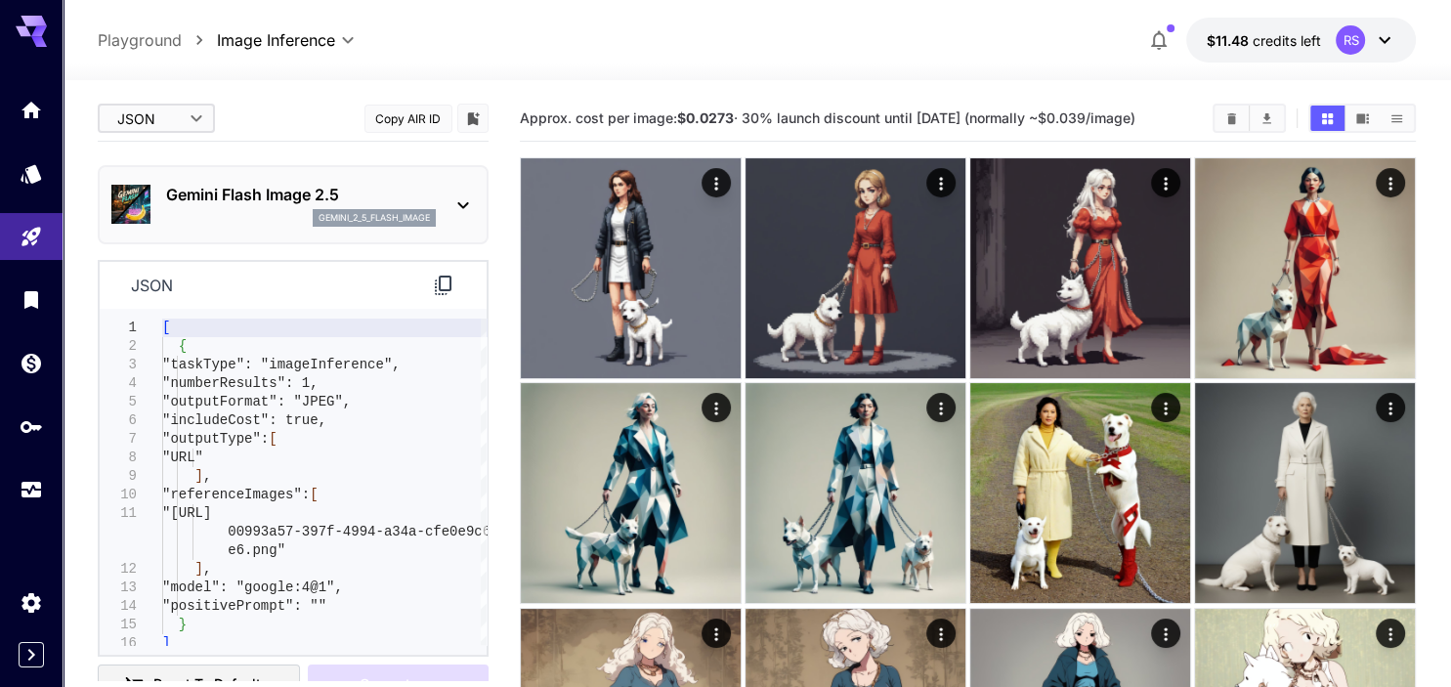
type input "****"
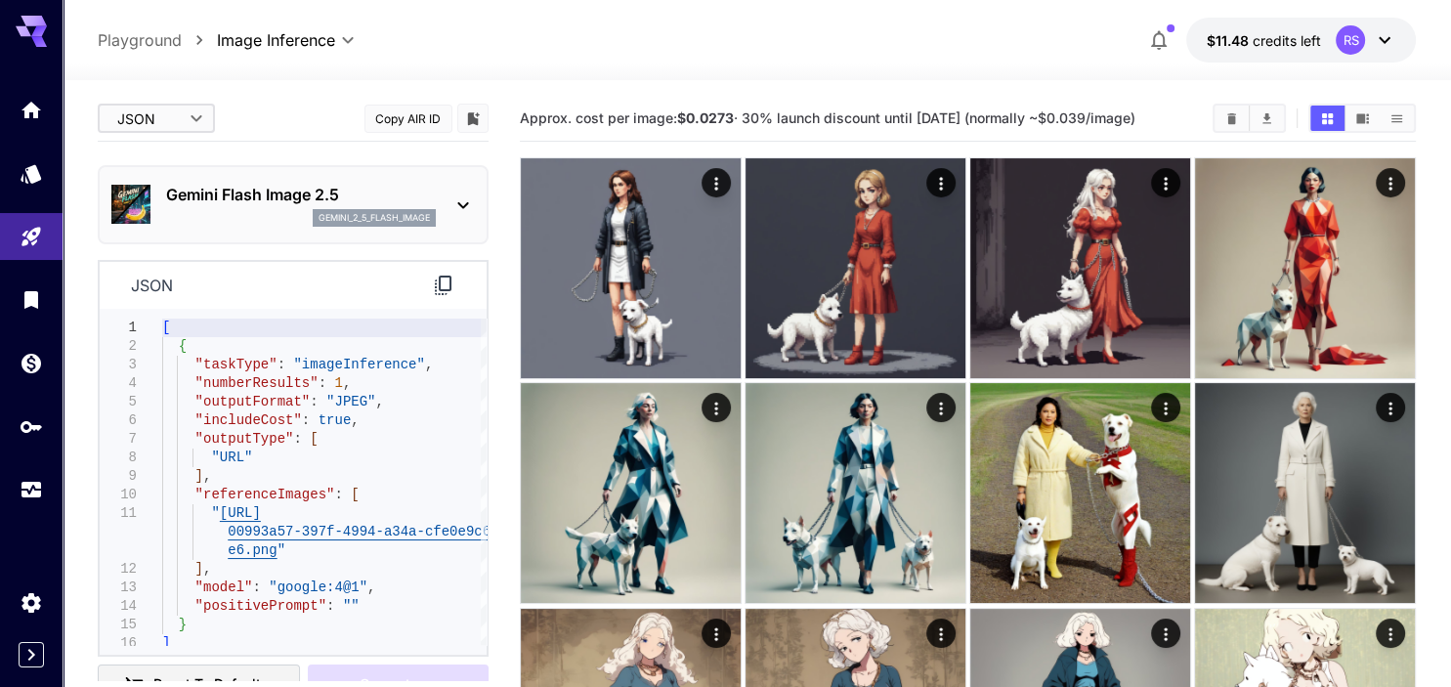
click at [1380, 46] on icon at bounding box center [1384, 39] width 23 height 23
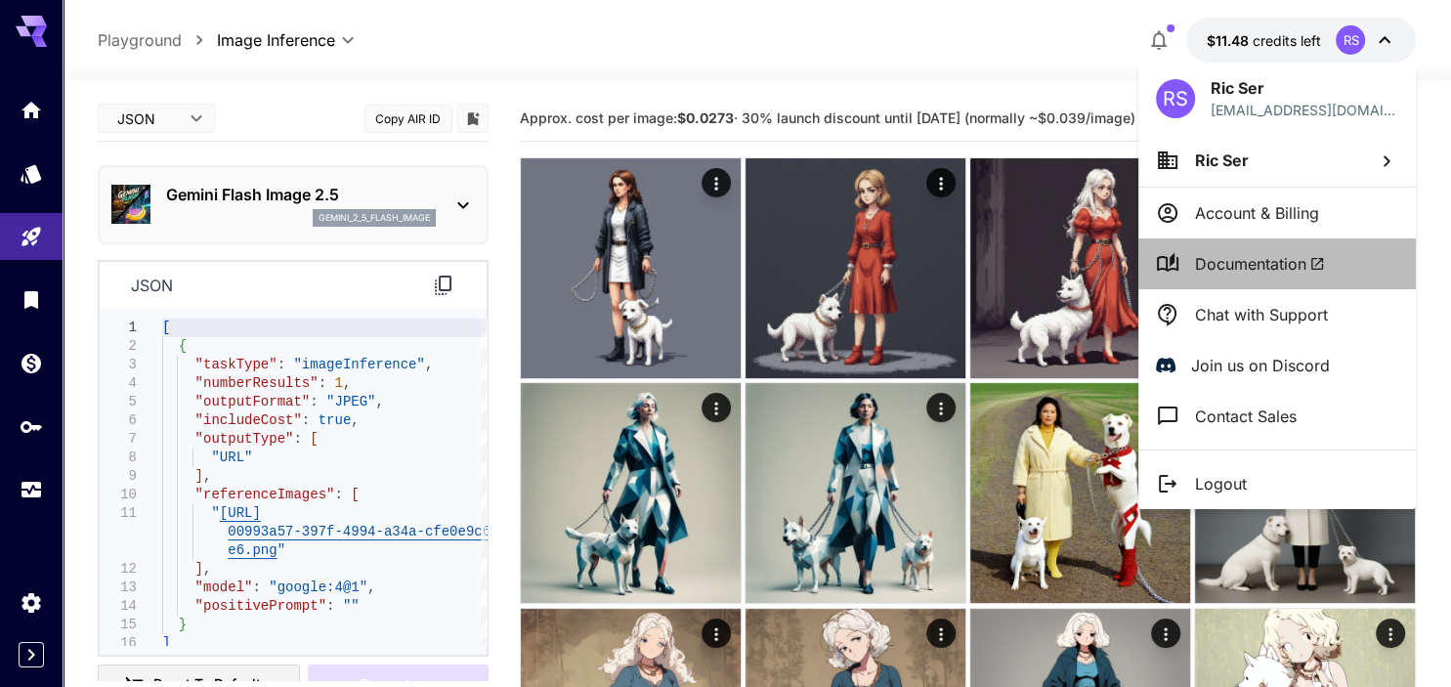
click at [1239, 272] on span "Documentation" at bounding box center [1260, 263] width 130 height 23
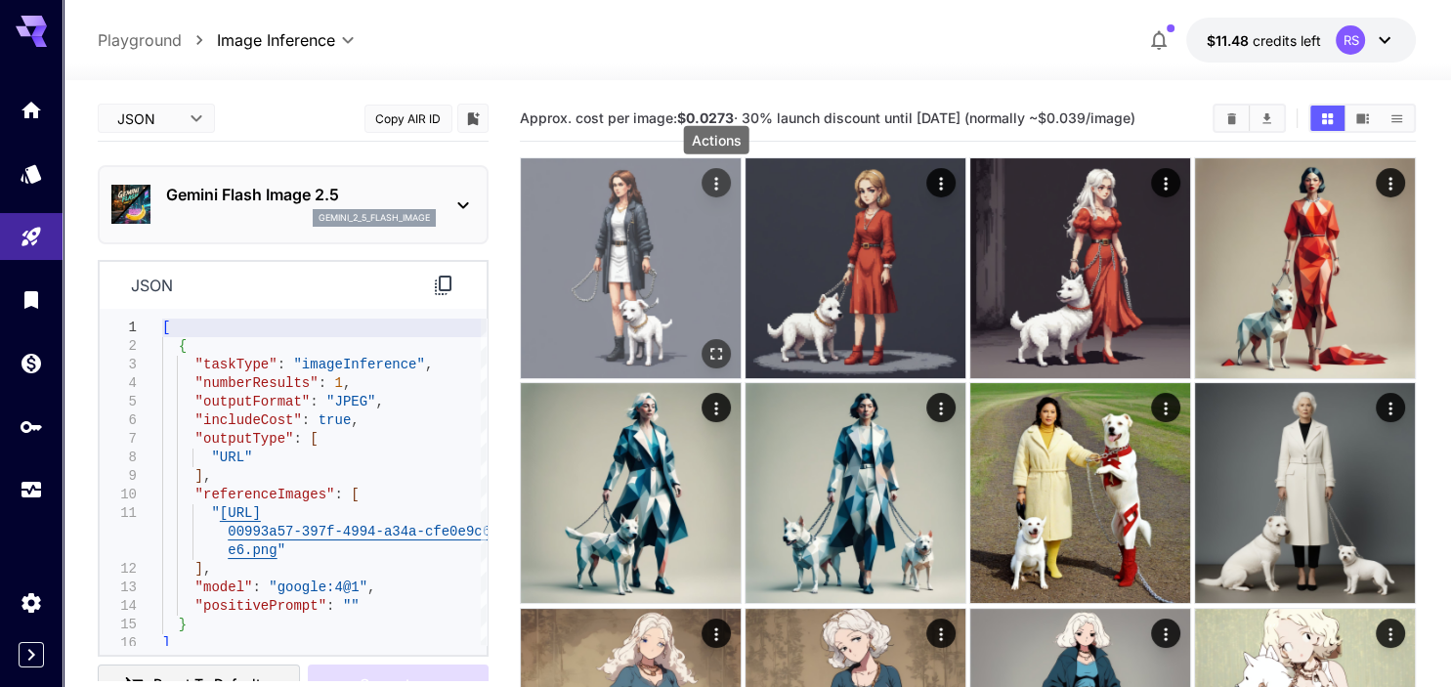
click at [712, 180] on icon "Actions" at bounding box center [717, 184] width 20 height 20
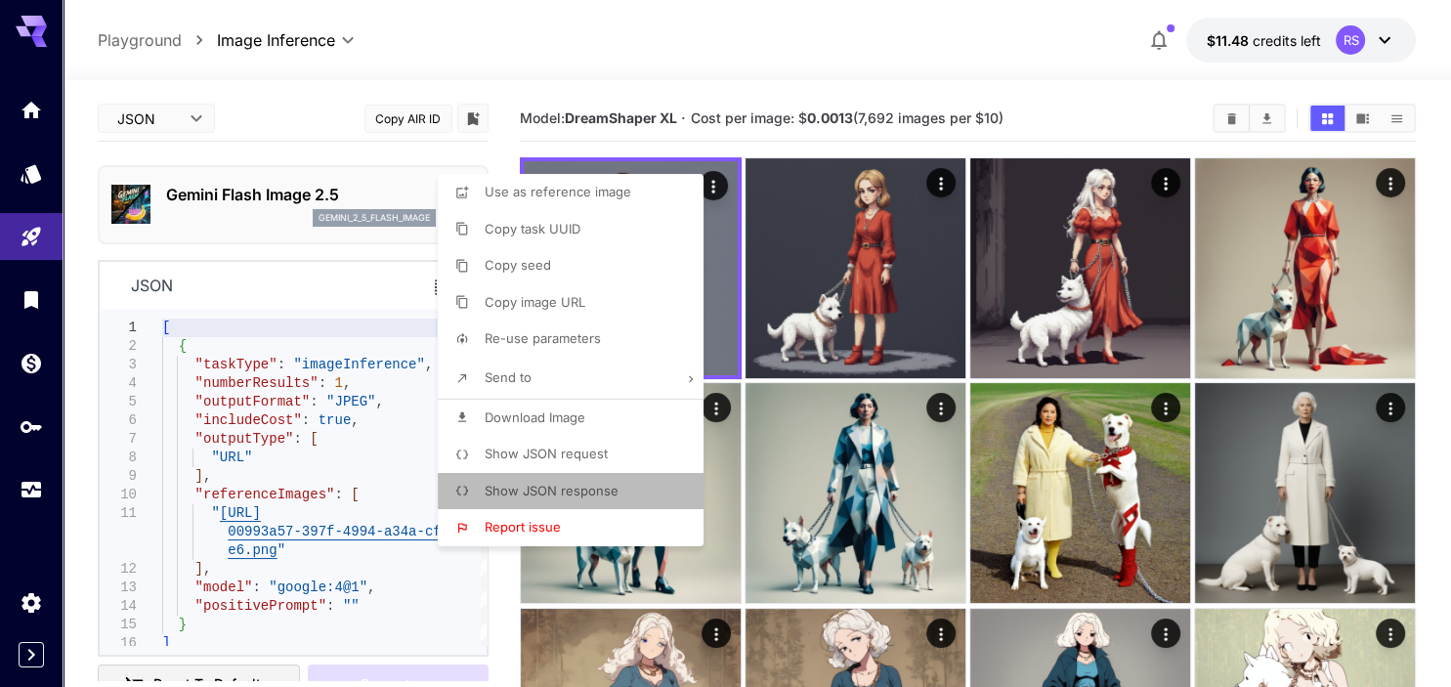
click at [583, 497] on span "Show JSON response" at bounding box center [552, 491] width 134 height 16
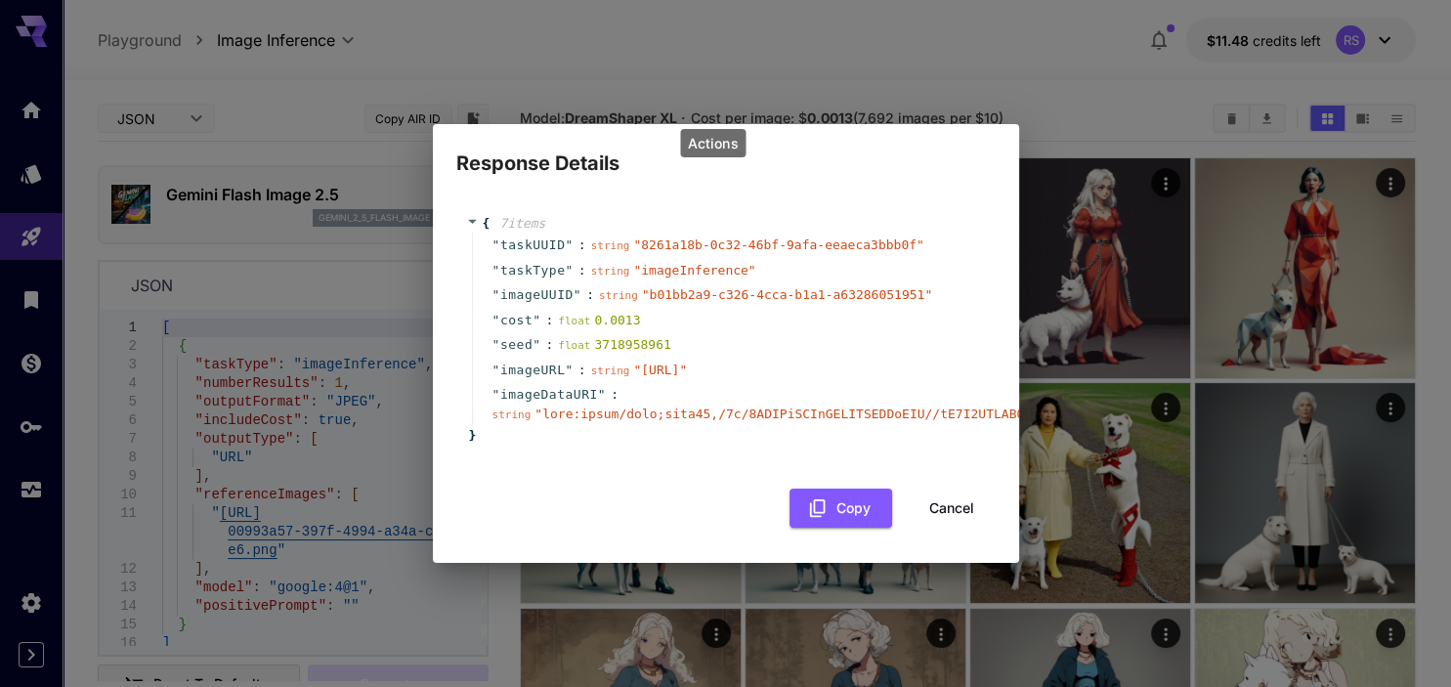
scroll to position [2960, 0]
click at [961, 529] on button "Cancel" at bounding box center [952, 509] width 88 height 40
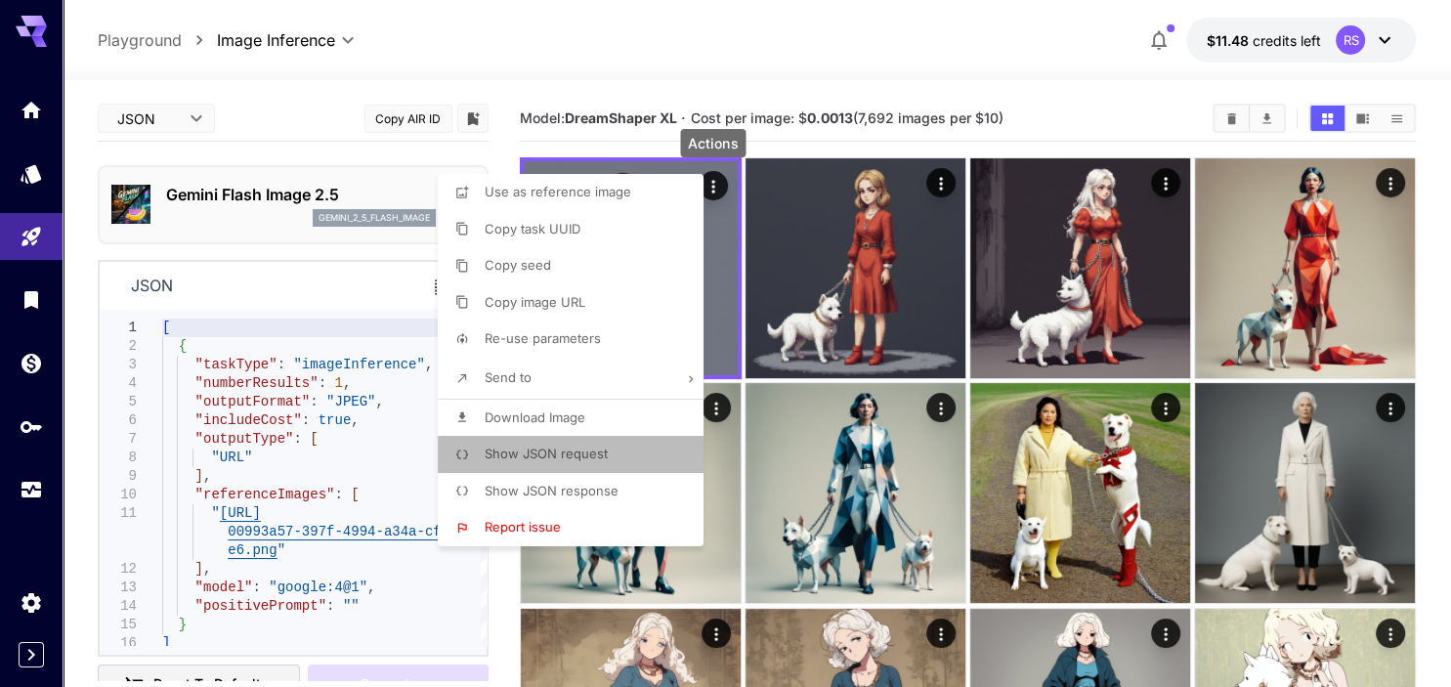
click at [569, 457] on span "Show JSON request" at bounding box center [546, 454] width 123 height 16
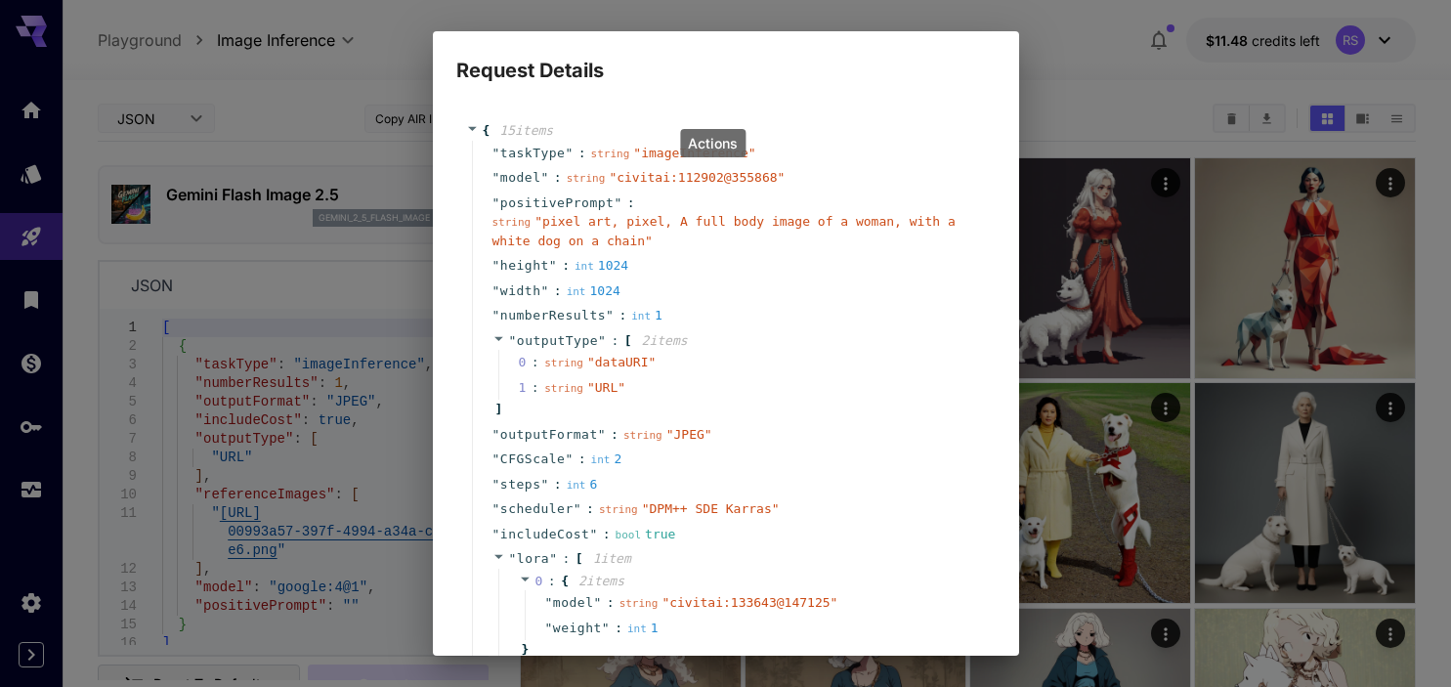
click at [139, 70] on div "Request Details { 15 item s " taskType " : string " imageInference " " model " …" at bounding box center [725, 343] width 1451 height 687
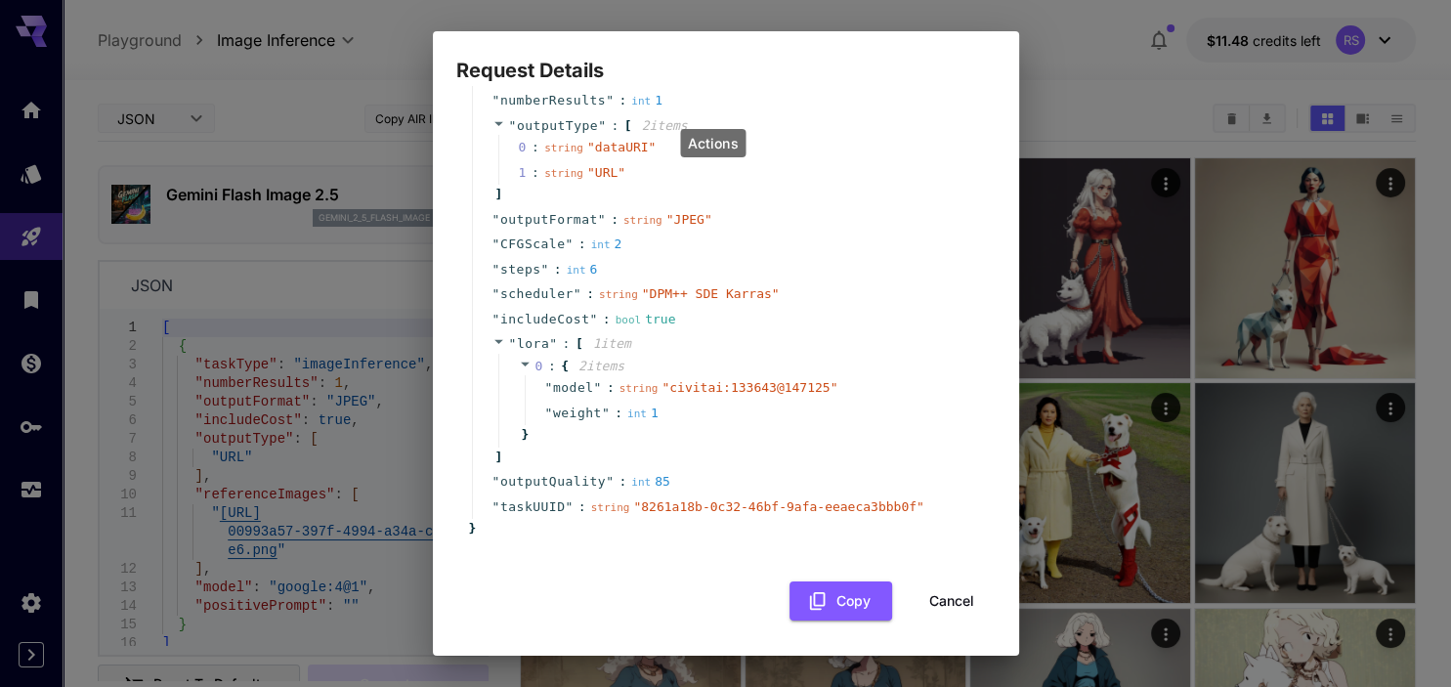
click at [940, 600] on button "Cancel" at bounding box center [952, 602] width 88 height 40
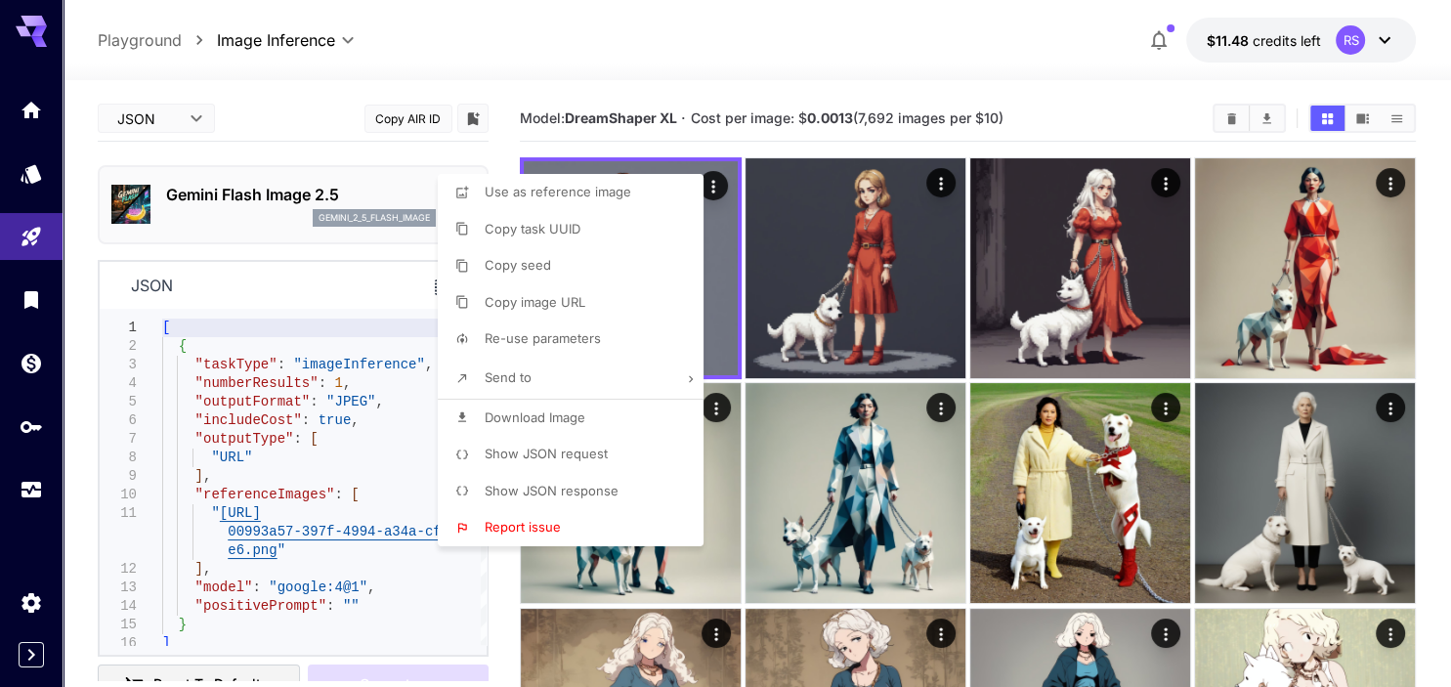
click at [31, 491] on div at bounding box center [725, 343] width 1451 height 687
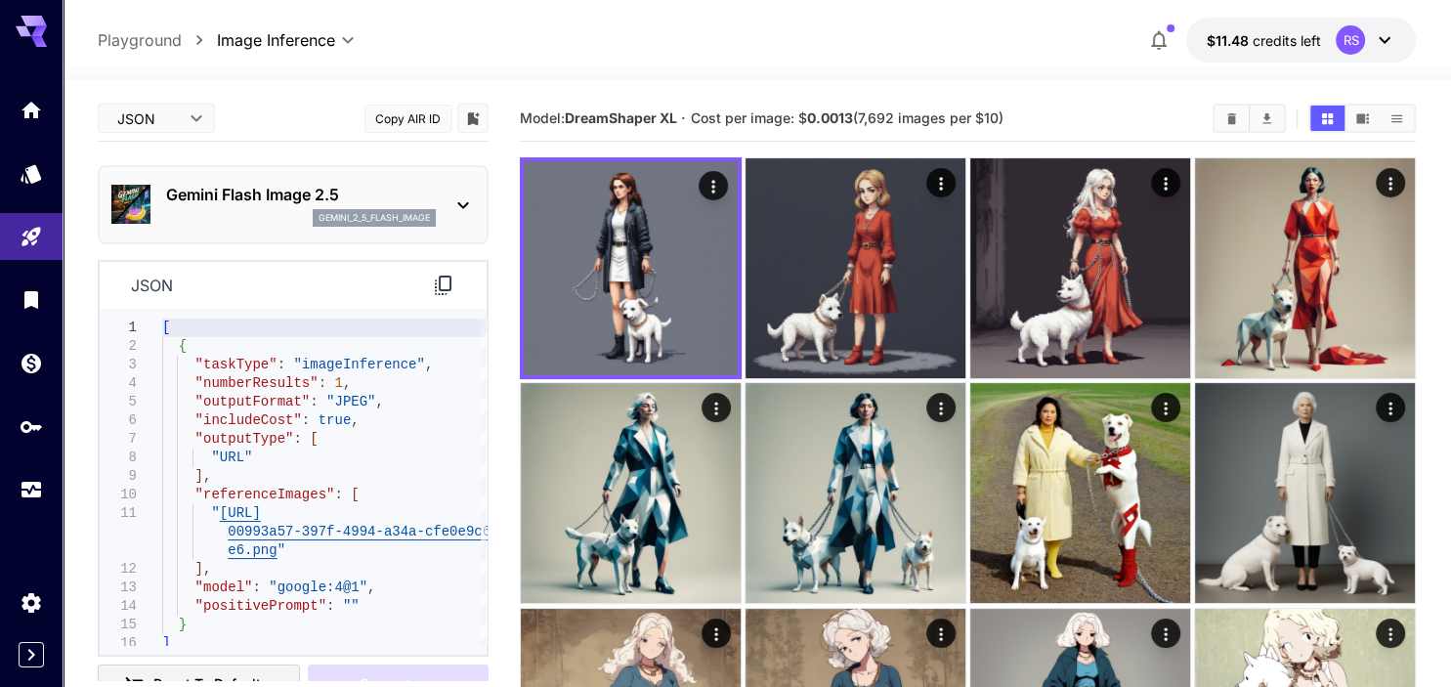
click at [33, 495] on icon "Usage" at bounding box center [33, 483] width 23 height 23
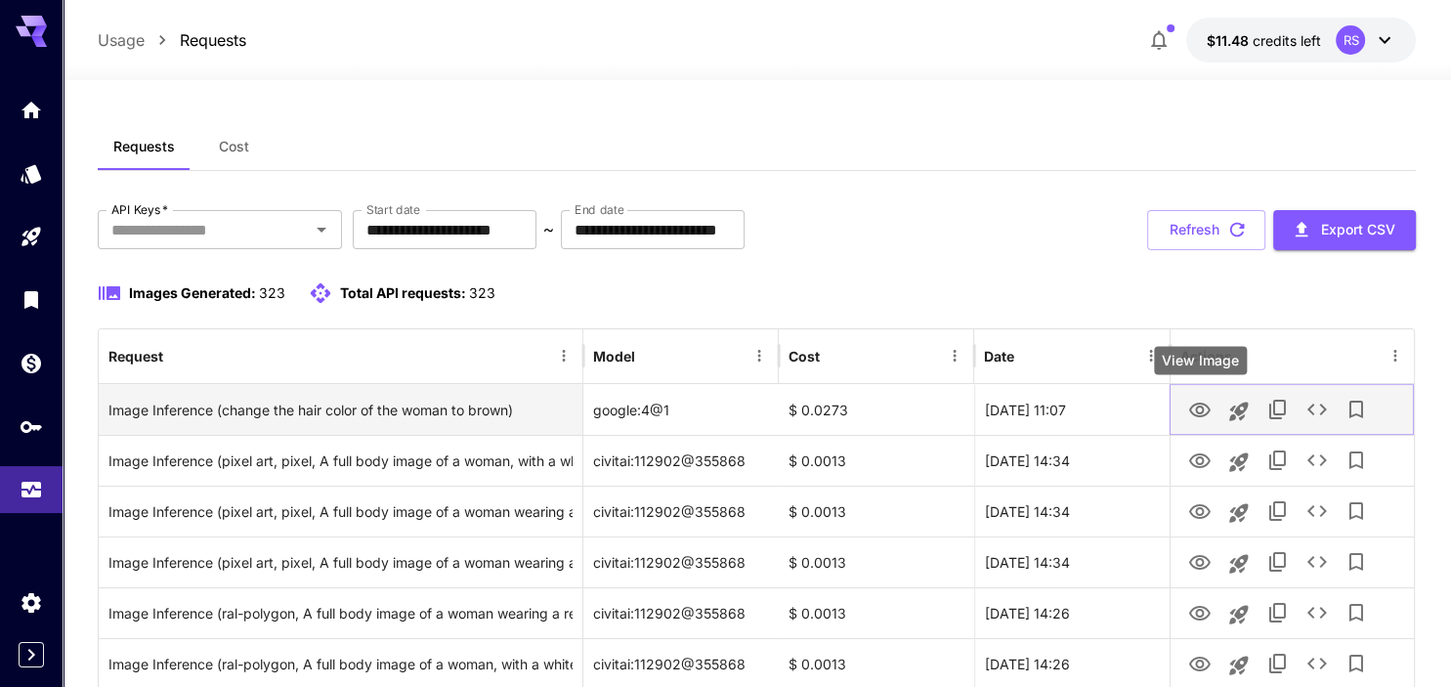
click at [1206, 411] on icon "View Image" at bounding box center [1200, 410] width 23 height 23
click at [1323, 410] on icon "See details" at bounding box center [1317, 409] width 23 height 23
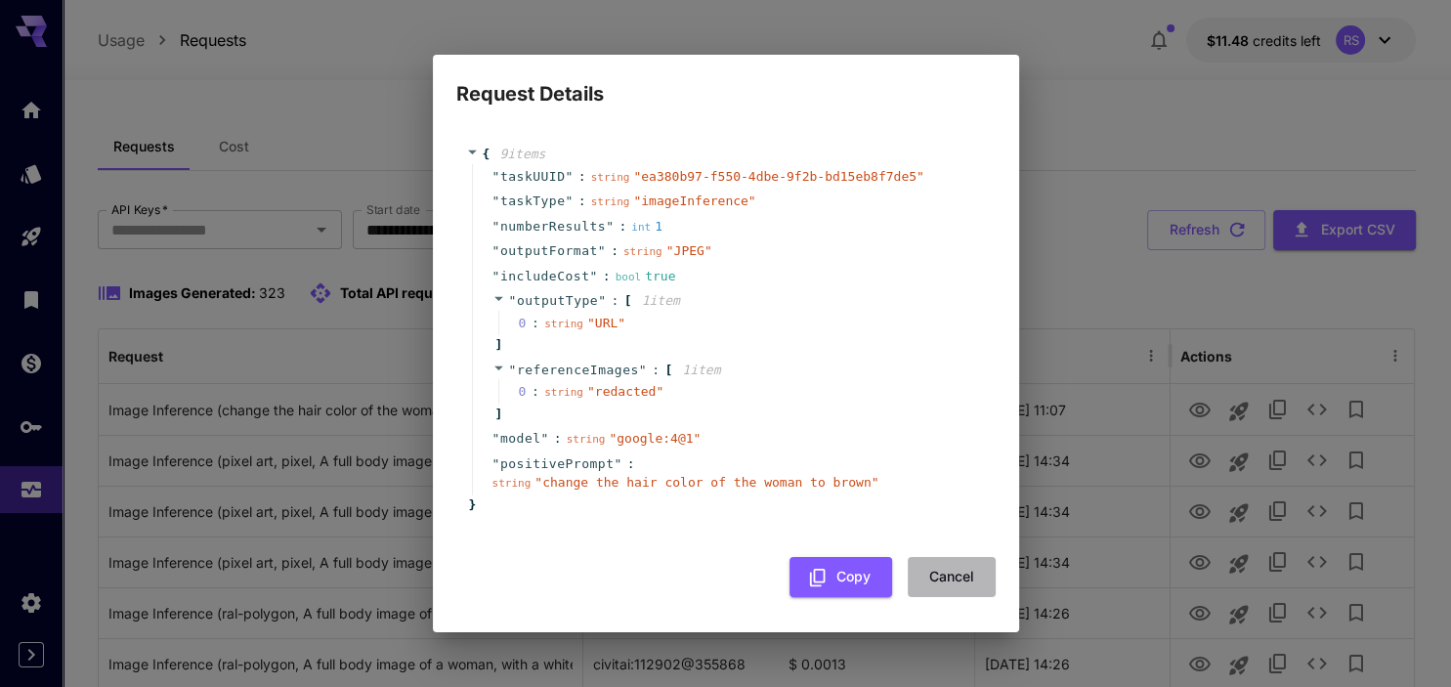
click at [958, 578] on button "Cancel" at bounding box center [952, 577] width 88 height 40
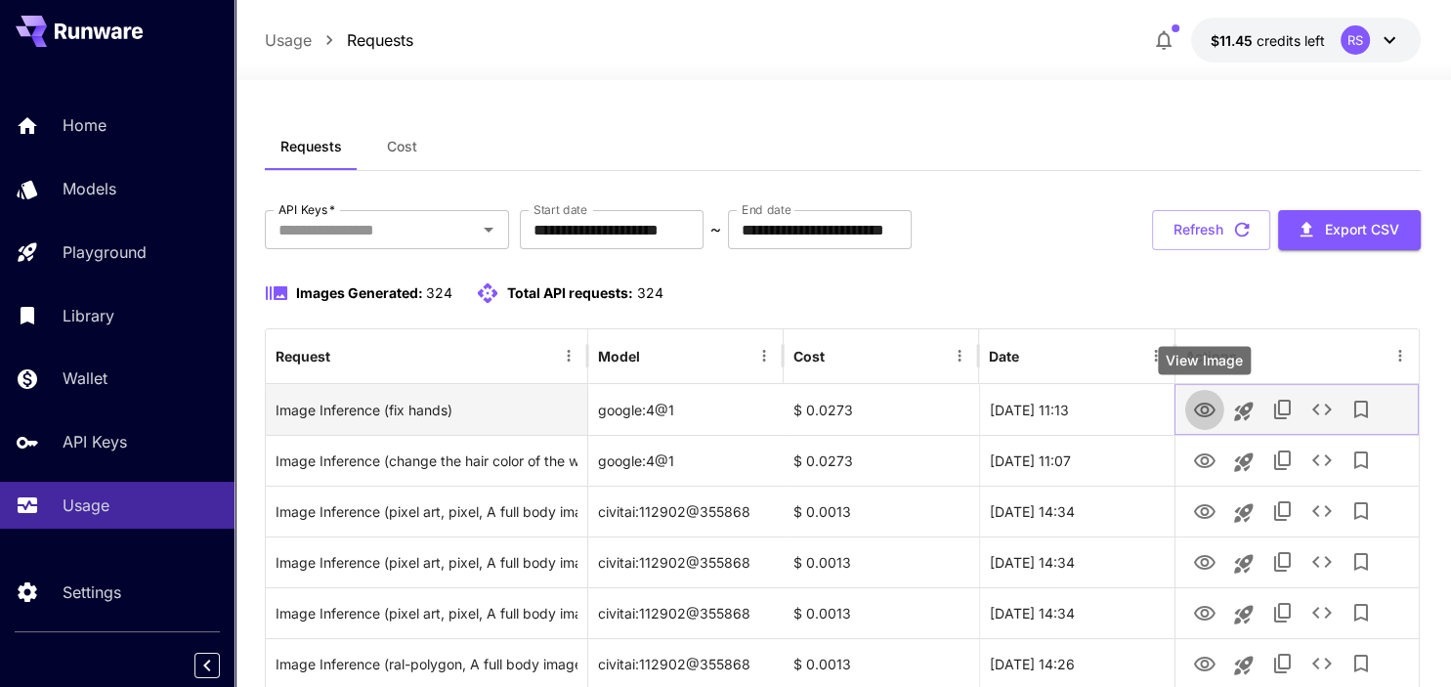
click at [1204, 409] on icon "View Image" at bounding box center [1204, 410] width 23 height 23
click at [1199, 406] on icon "View Image" at bounding box center [1204, 410] width 23 height 23
click at [1202, 411] on icon "View Image" at bounding box center [1205, 410] width 22 height 15
